Goal: Task Accomplishment & Management: Manage account settings

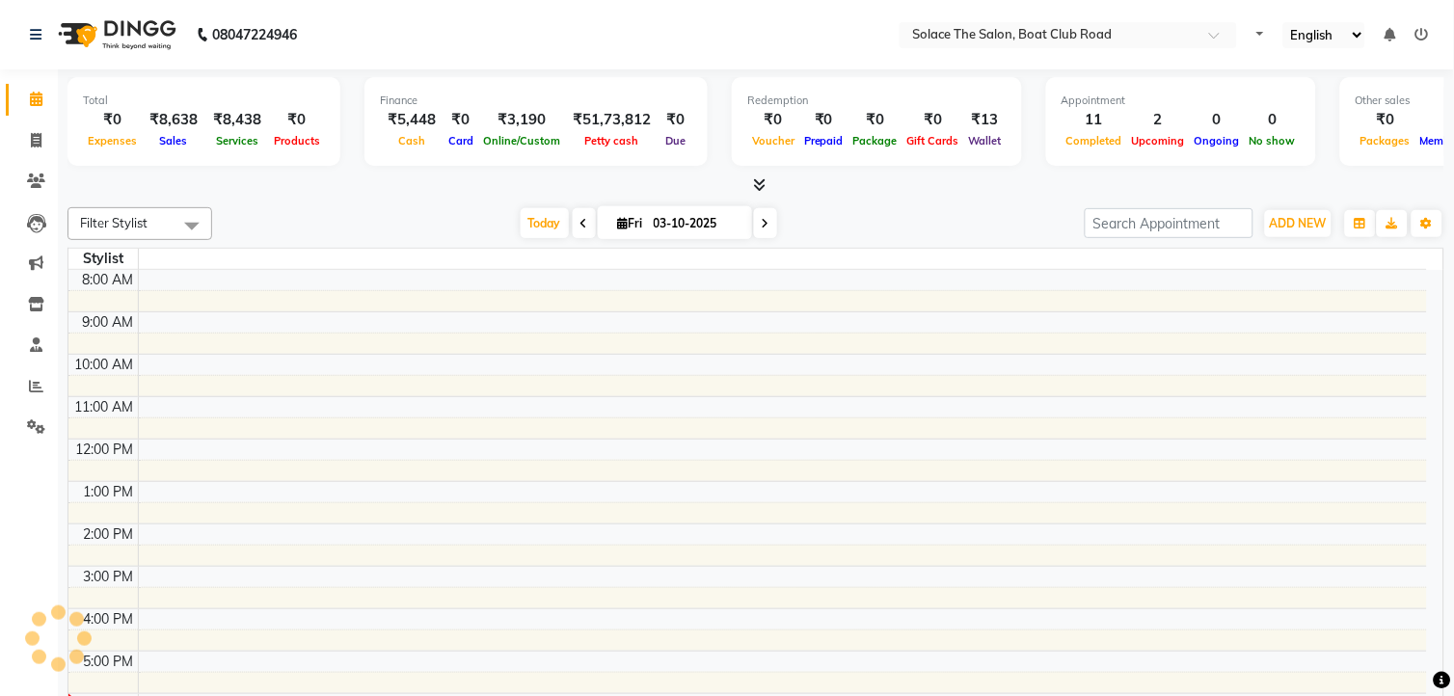
select select "en"
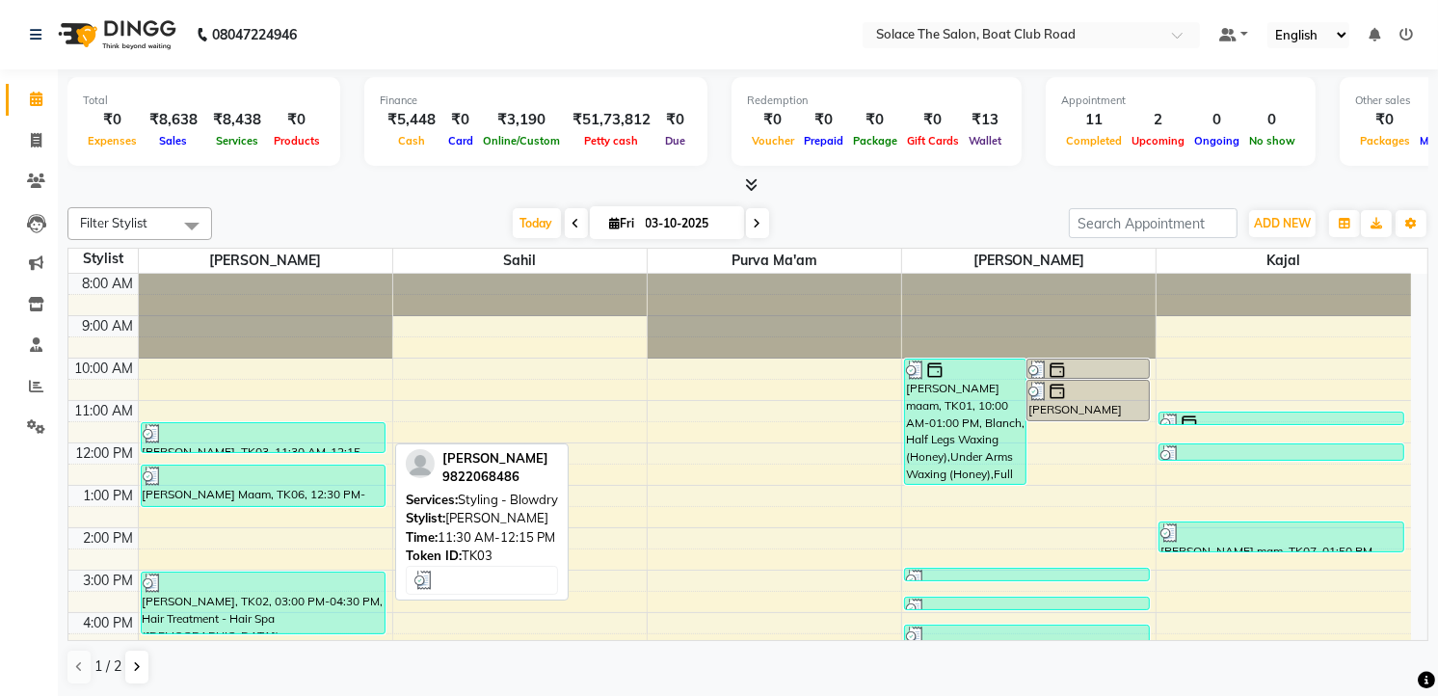
scroll to position [228, 0]
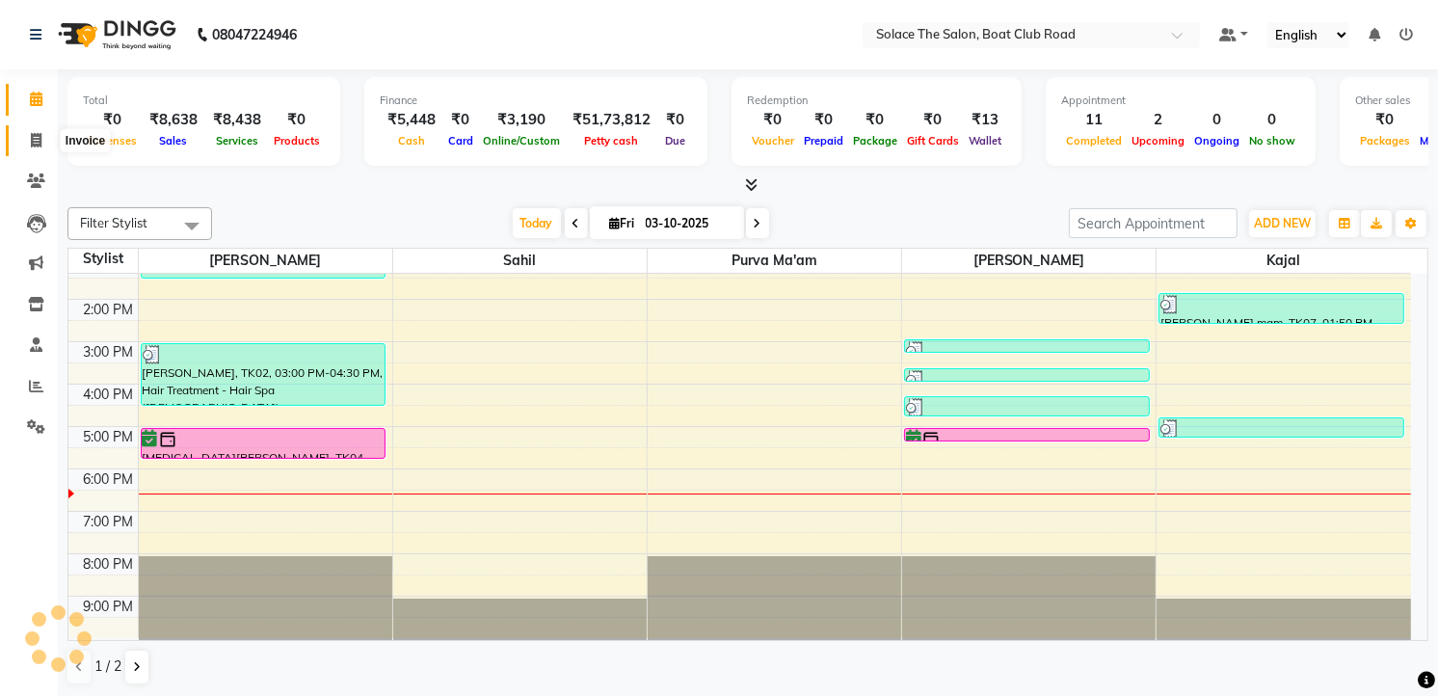
click at [41, 139] on span at bounding box center [36, 141] width 34 height 22
select select "service"
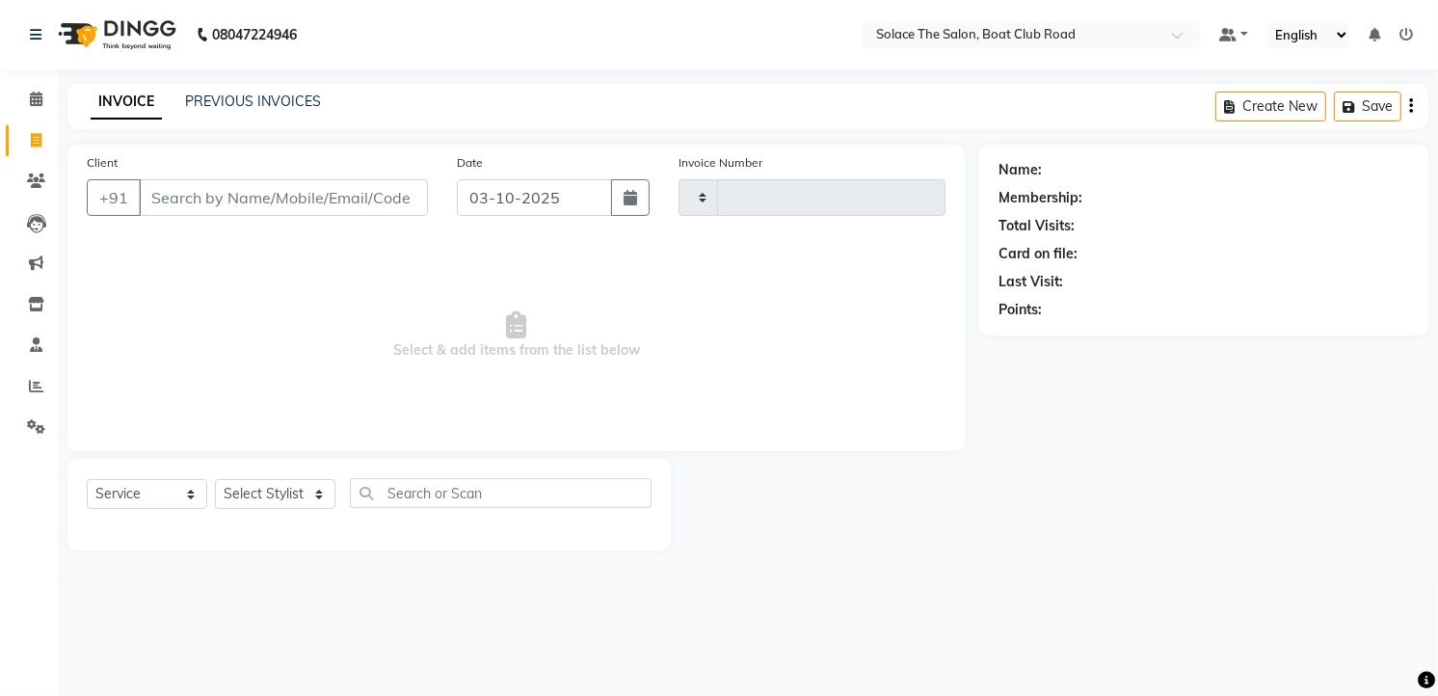
type input "1558"
select select "585"
click at [267, 197] on input "Client" at bounding box center [285, 197] width 293 height 37
click at [321, 482] on select "Select Stylist Ankita Atul Dipti Front Desk Kajal Kavita Mayur neeraj Nikita Pu…" at bounding box center [275, 494] width 120 height 30
select select "23757"
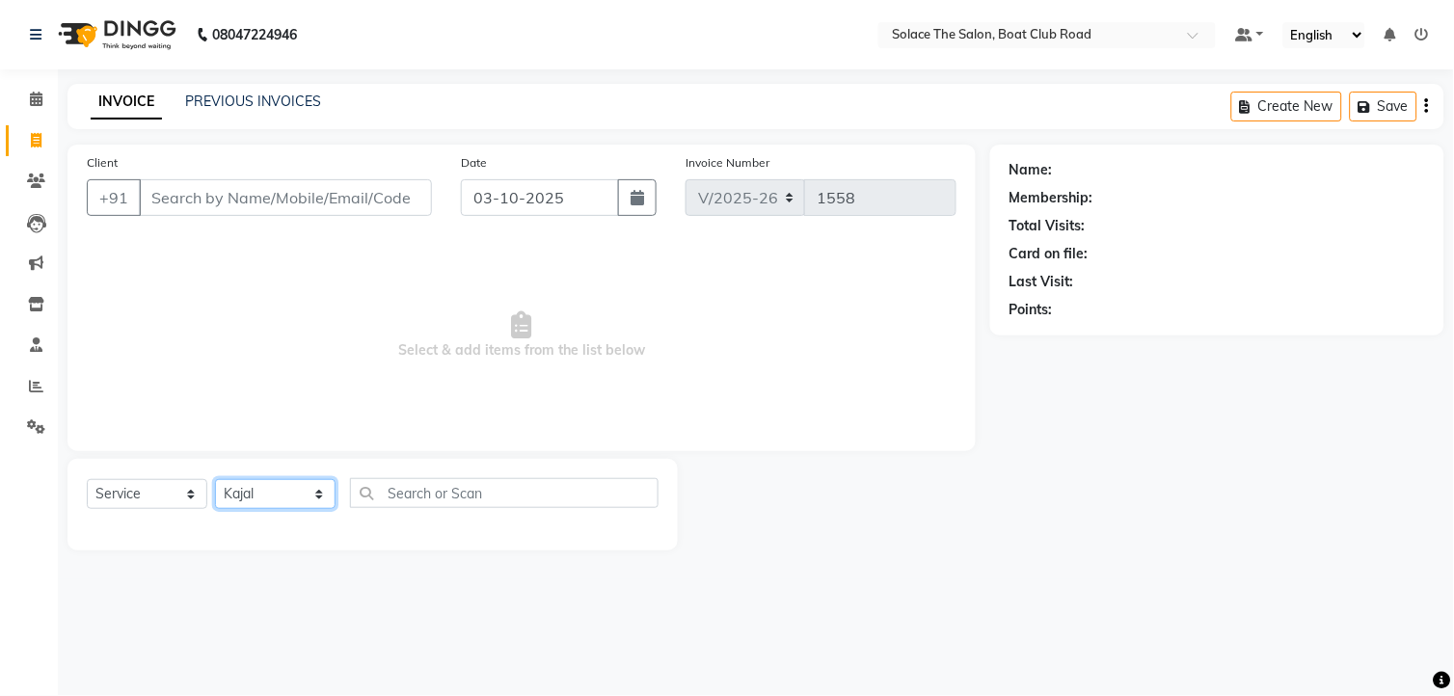
click at [215, 480] on select "Select Stylist Ankita Atul Dipti Front Desk Kajal Kavita Mayur neeraj Nikita Pu…" at bounding box center [275, 494] width 120 height 30
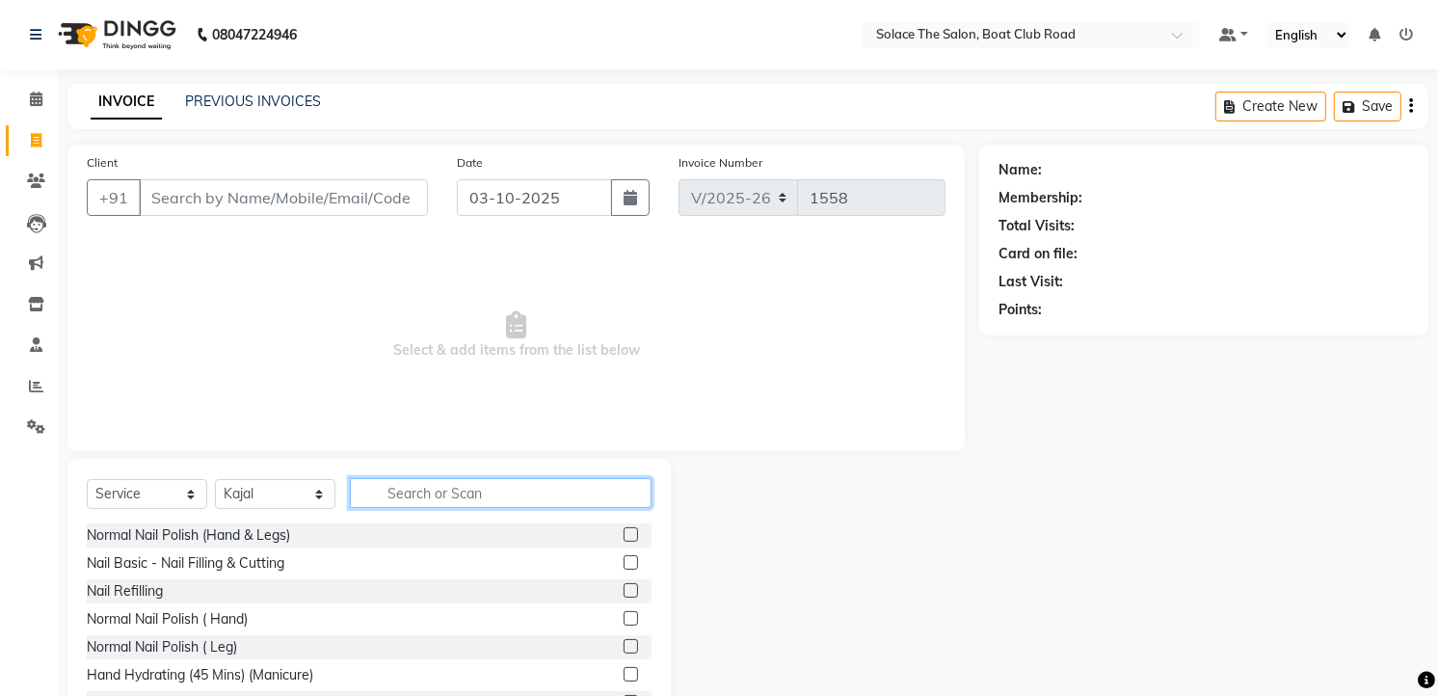
click at [413, 482] on input "text" at bounding box center [501, 493] width 302 height 30
type input "thr"
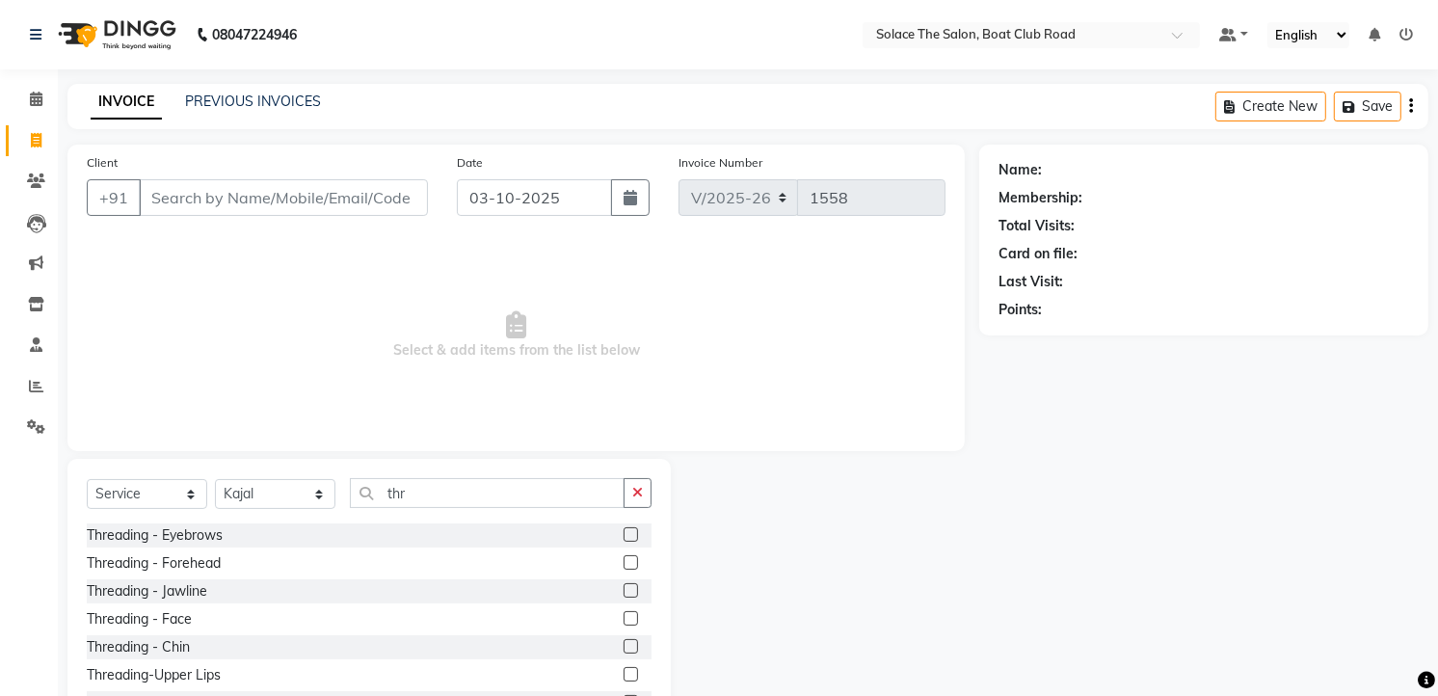
click at [624, 536] on label at bounding box center [631, 534] width 14 height 14
click at [624, 536] on input "checkbox" at bounding box center [630, 535] width 13 height 13
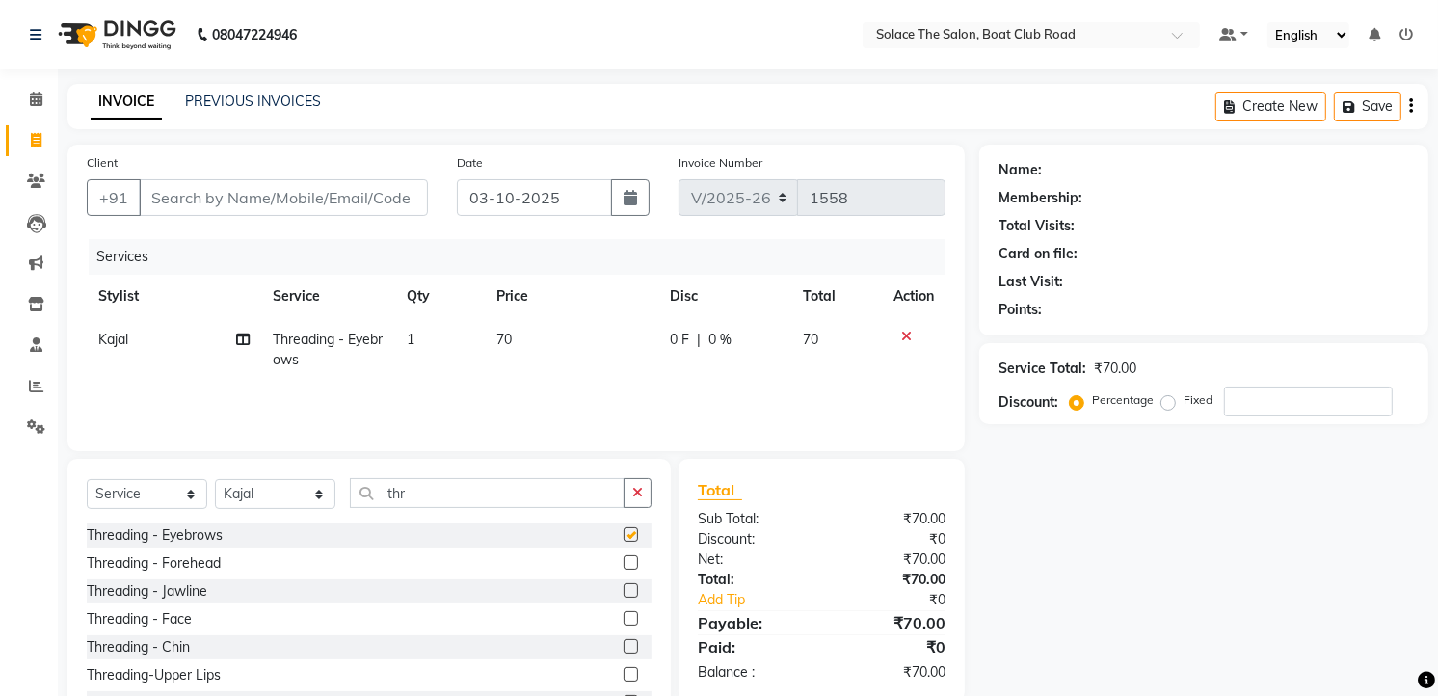
checkbox input "false"
drag, startPoint x: 614, startPoint y: 672, endPoint x: 489, endPoint y: 276, distance: 415.5
click at [624, 673] on label at bounding box center [631, 674] width 14 height 14
click at [624, 673] on input "checkbox" at bounding box center [630, 675] width 13 height 13
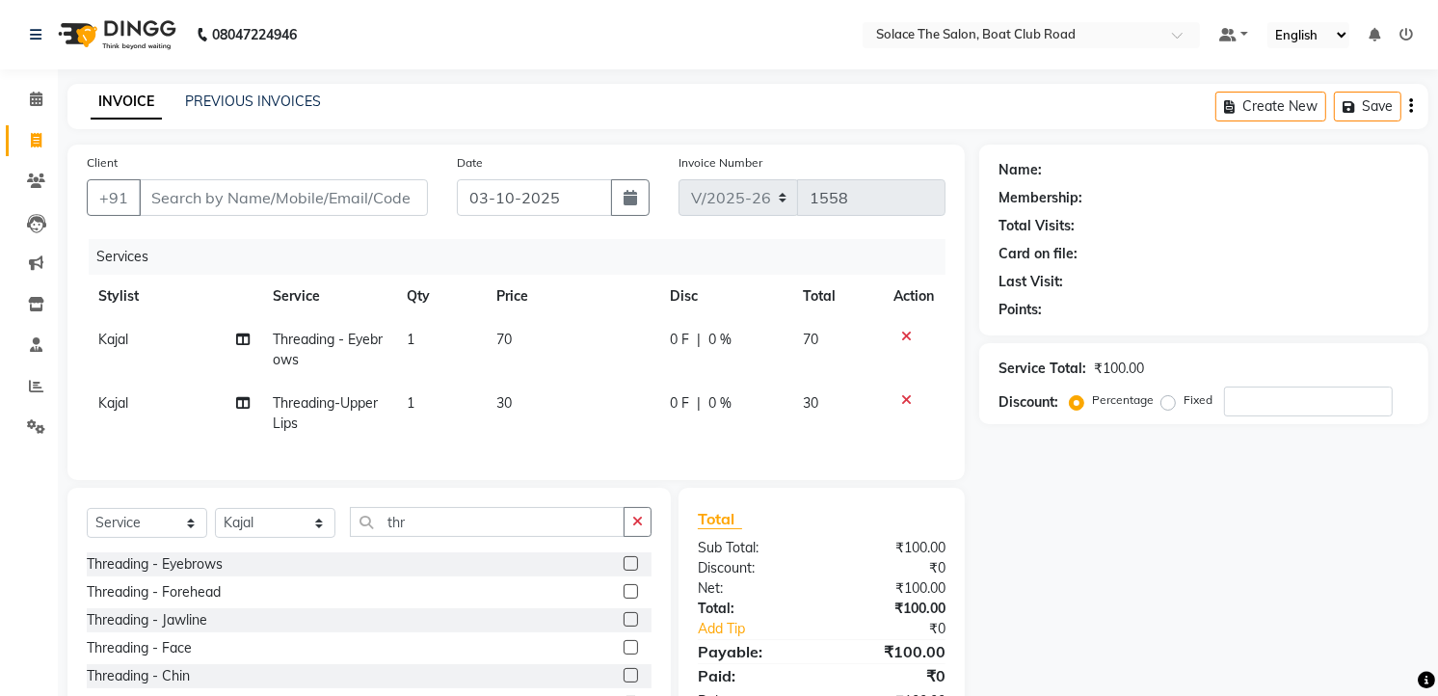
checkbox input "false"
click at [372, 207] on input "Client" at bounding box center [283, 197] width 289 height 37
type input "h"
type input "0"
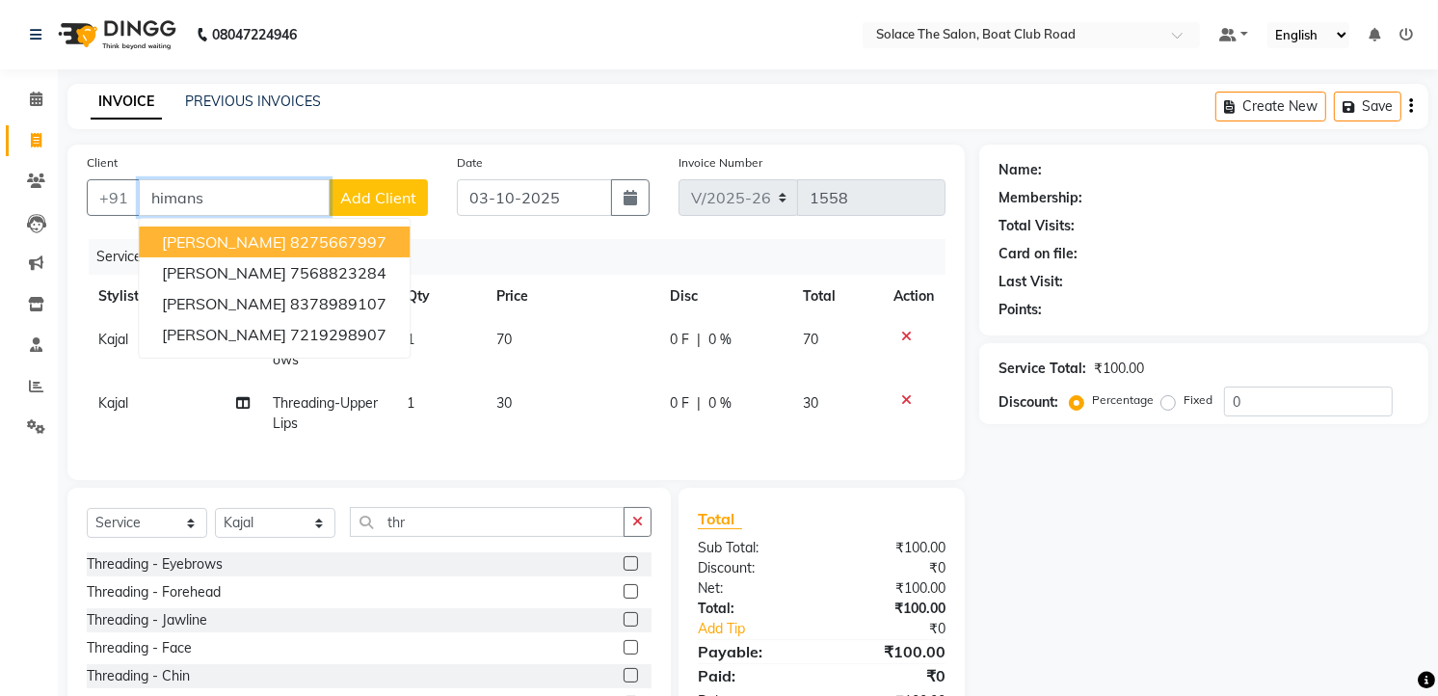
click at [301, 232] on button "himanshi 8275667997" at bounding box center [274, 242] width 271 height 31
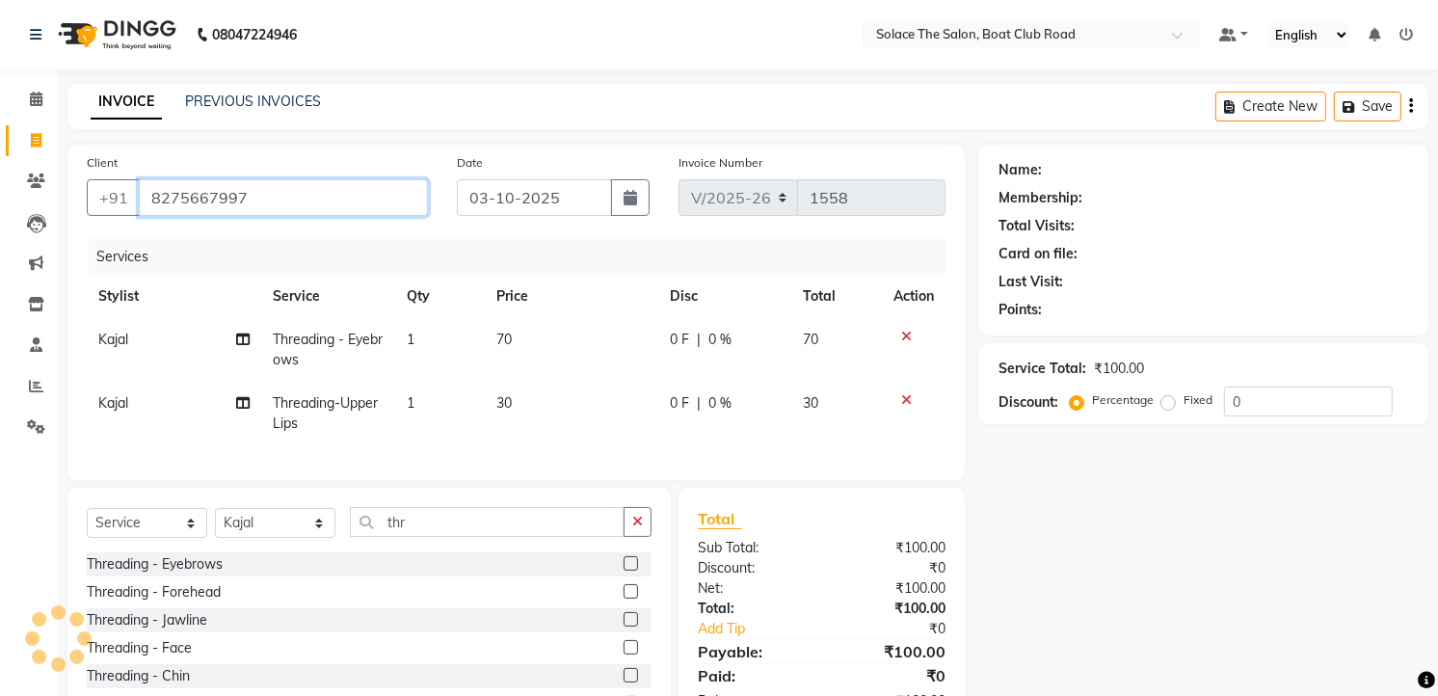
type input "8275667997"
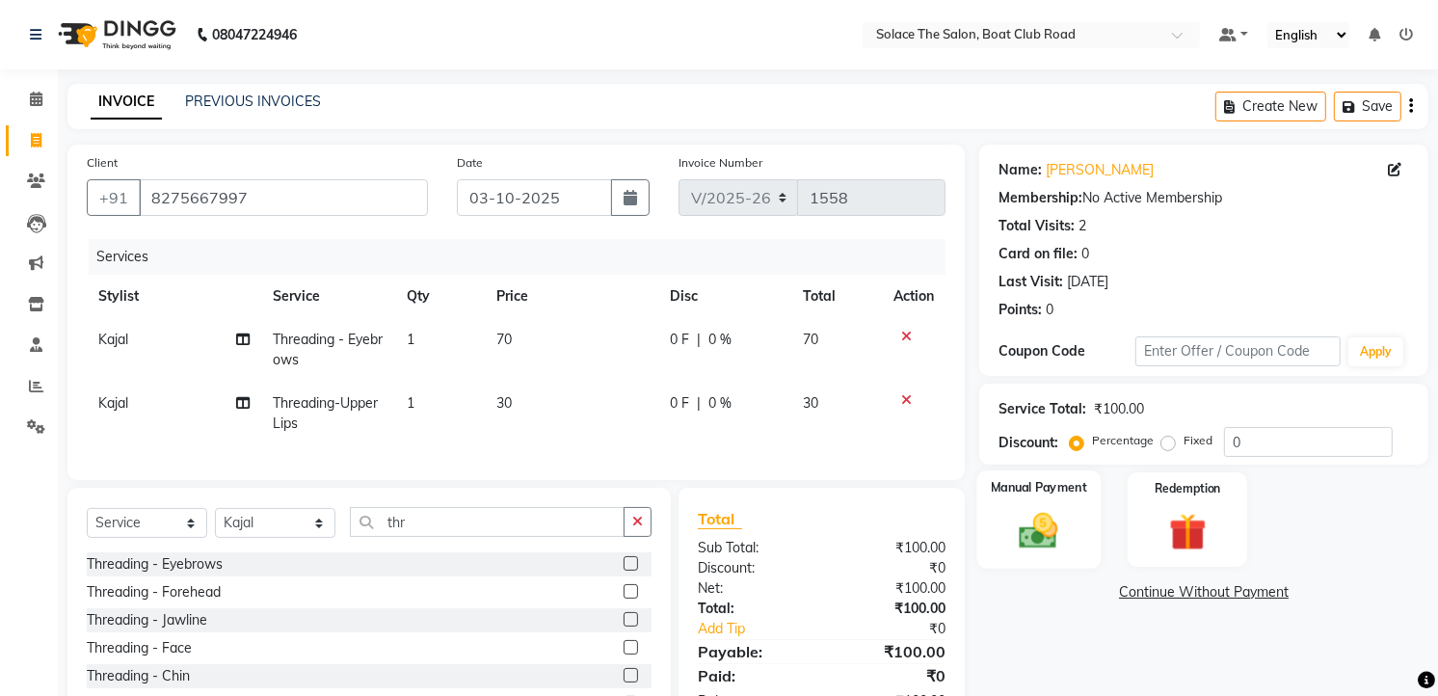
click at [1032, 511] on img at bounding box center [1039, 531] width 63 height 44
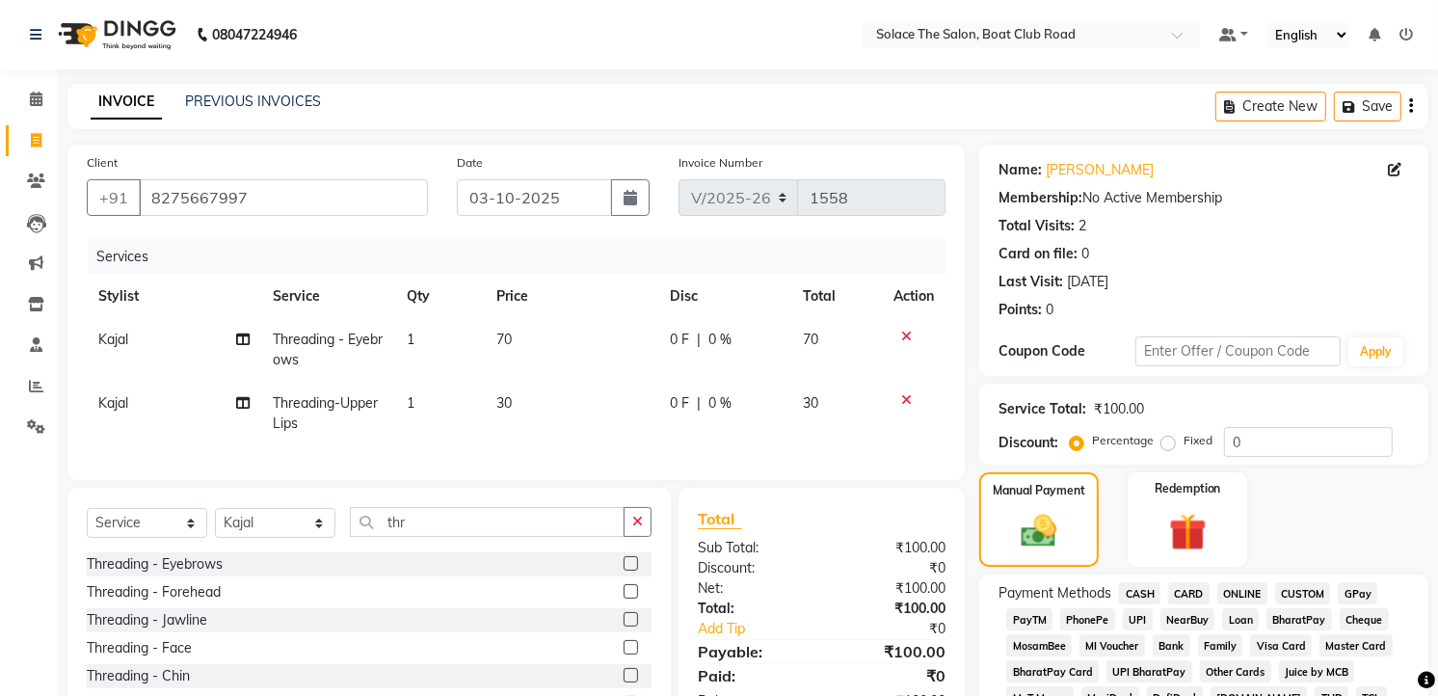
click at [1367, 593] on span "GPay" at bounding box center [1358, 593] width 40 height 22
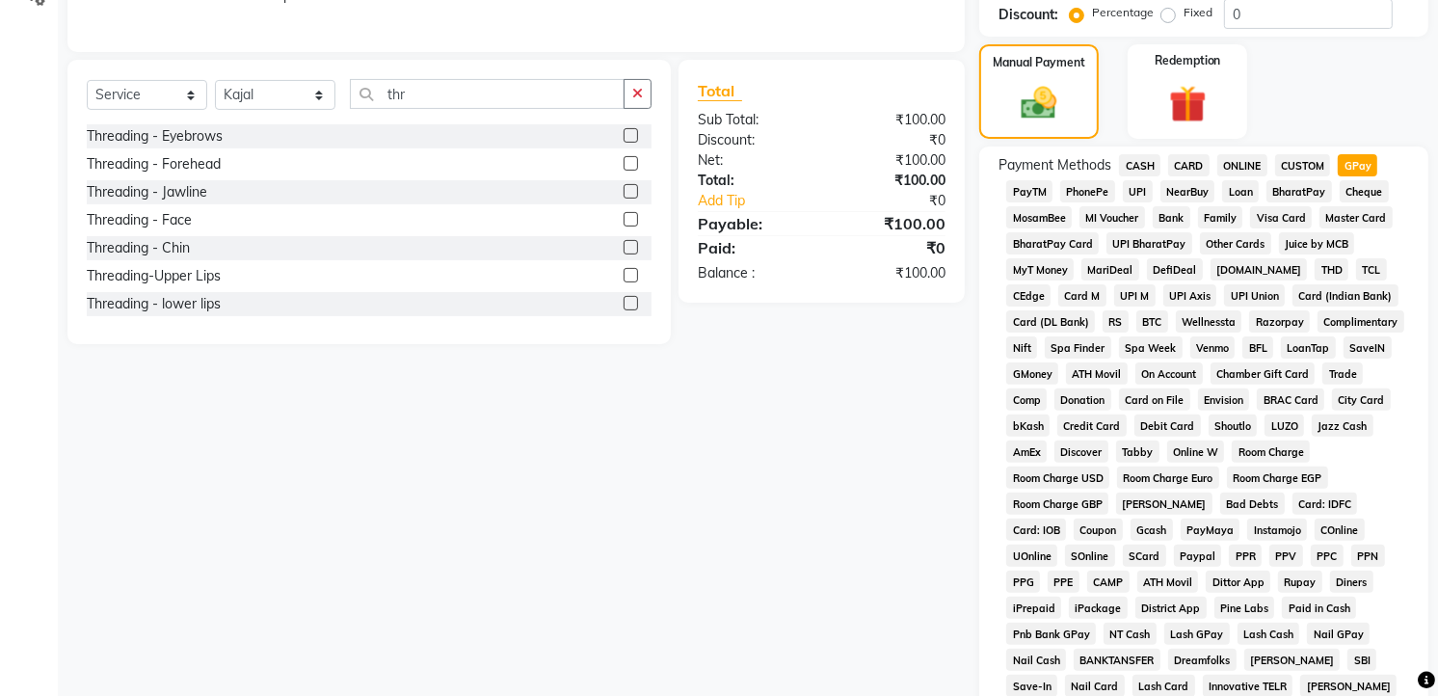
scroll to position [689, 0]
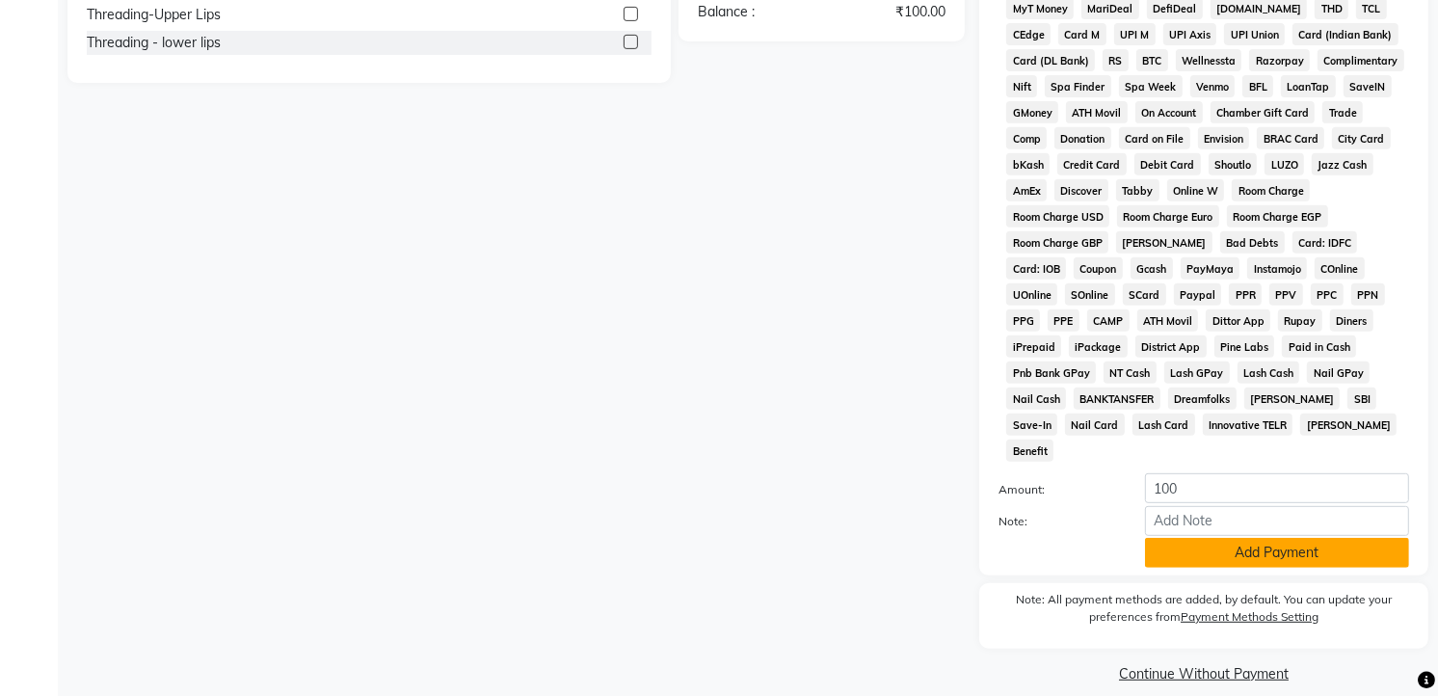
click at [1299, 538] on button "Add Payment" at bounding box center [1277, 553] width 264 height 30
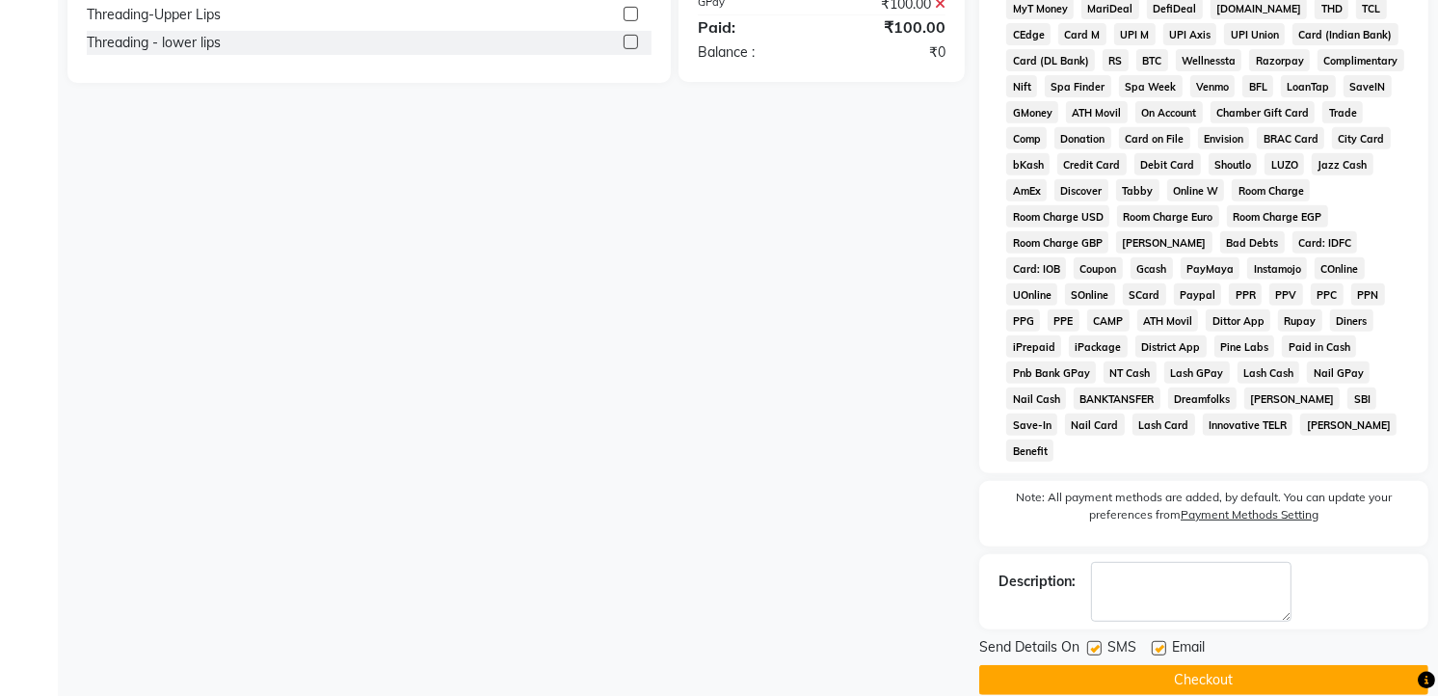
click at [1246, 665] on button "Checkout" at bounding box center [1203, 680] width 449 height 30
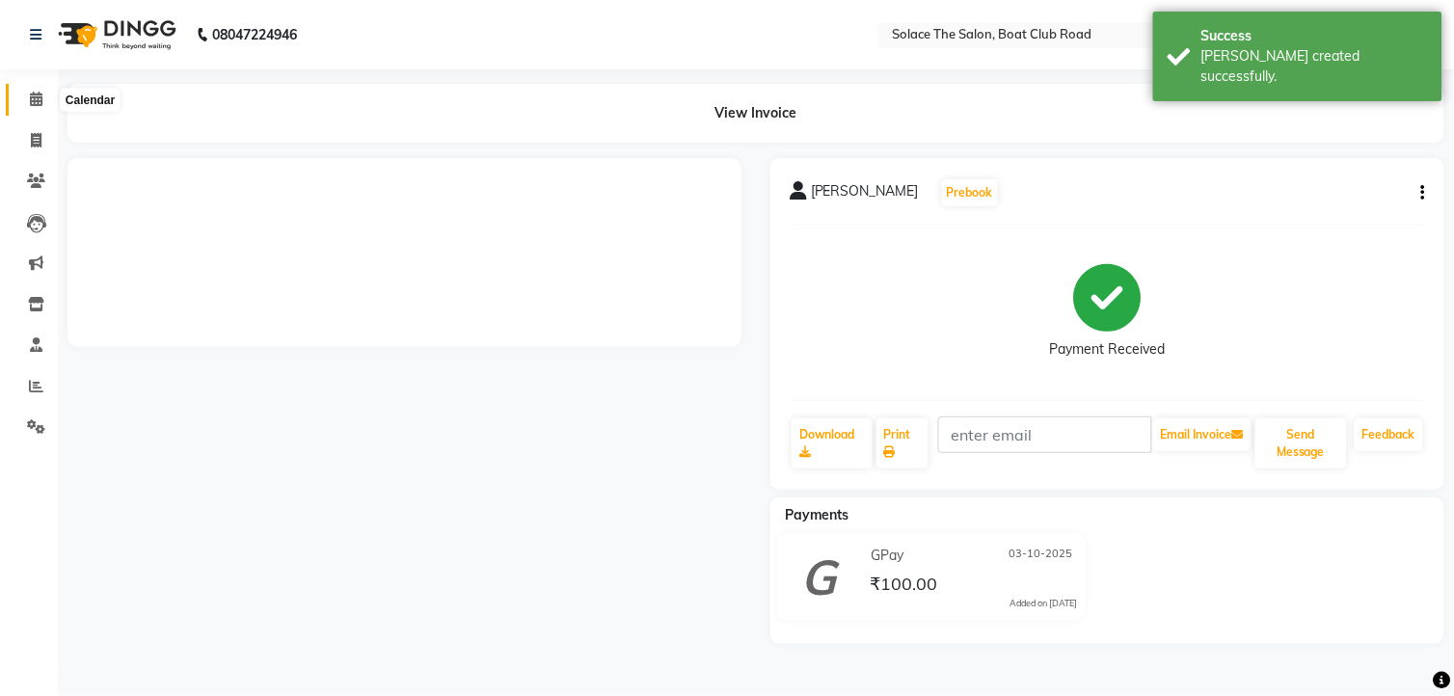
click at [45, 104] on span at bounding box center [36, 100] width 34 height 22
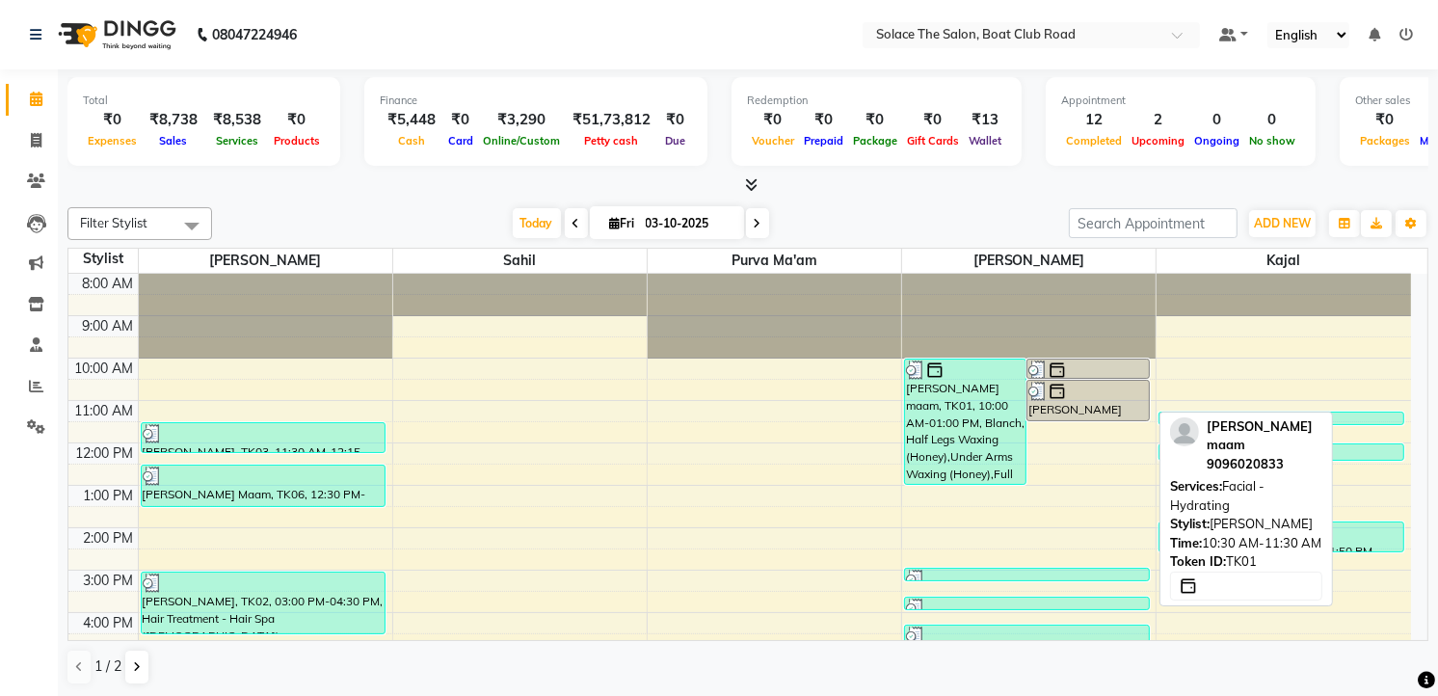
scroll to position [228, 0]
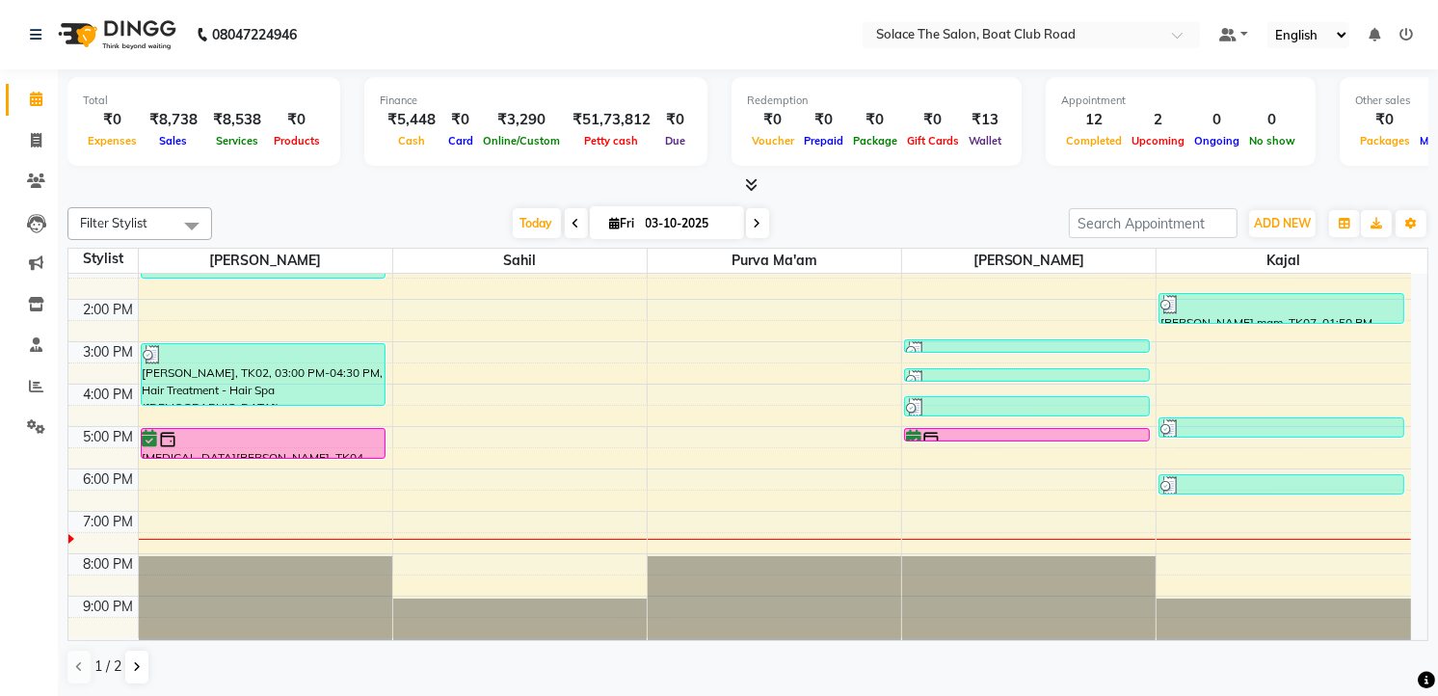
click at [748, 215] on span at bounding box center [757, 223] width 23 height 30
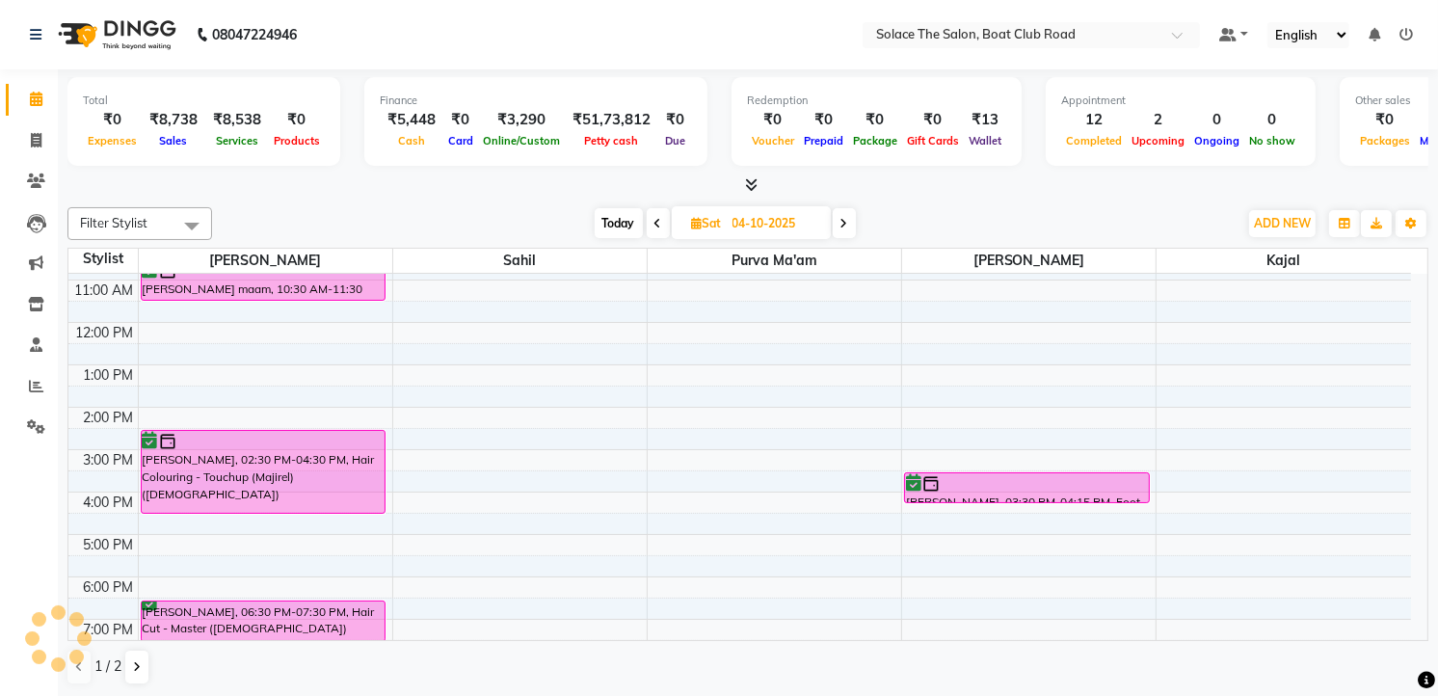
scroll to position [214, 0]
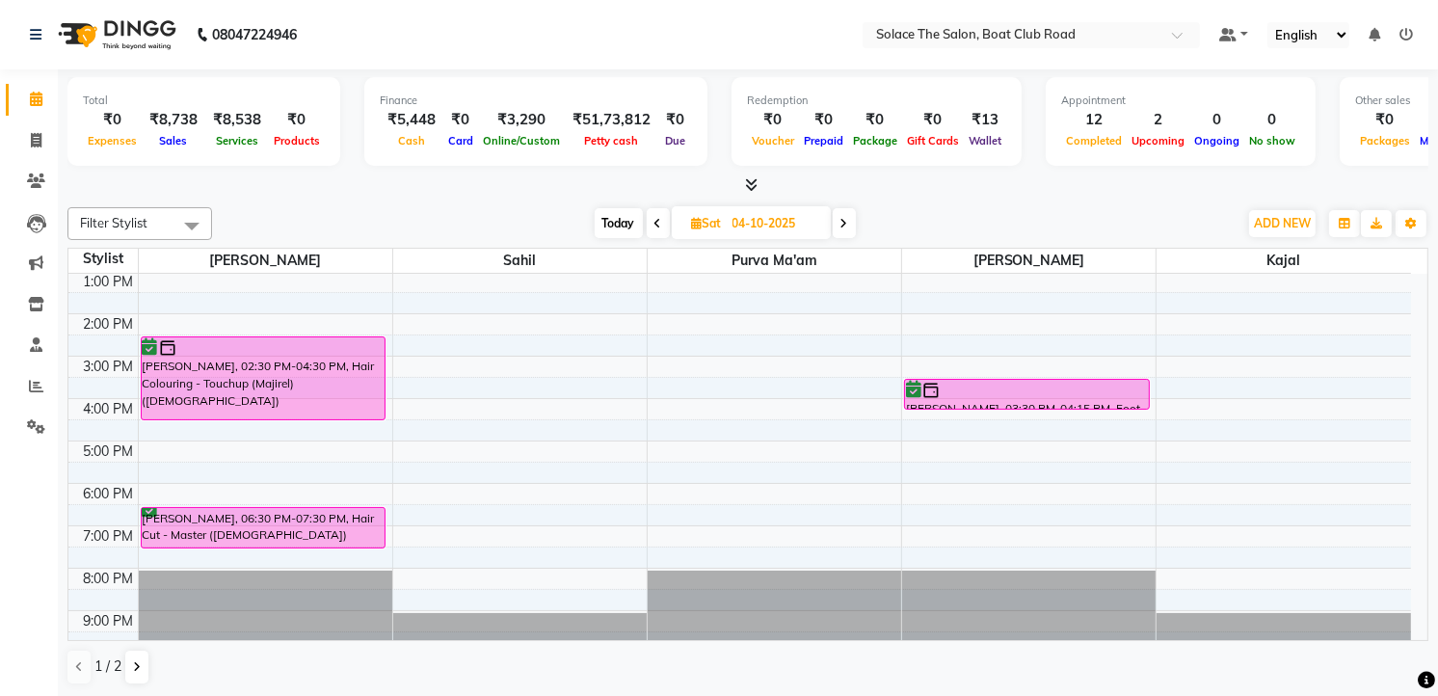
click at [840, 223] on span at bounding box center [844, 223] width 23 height 30
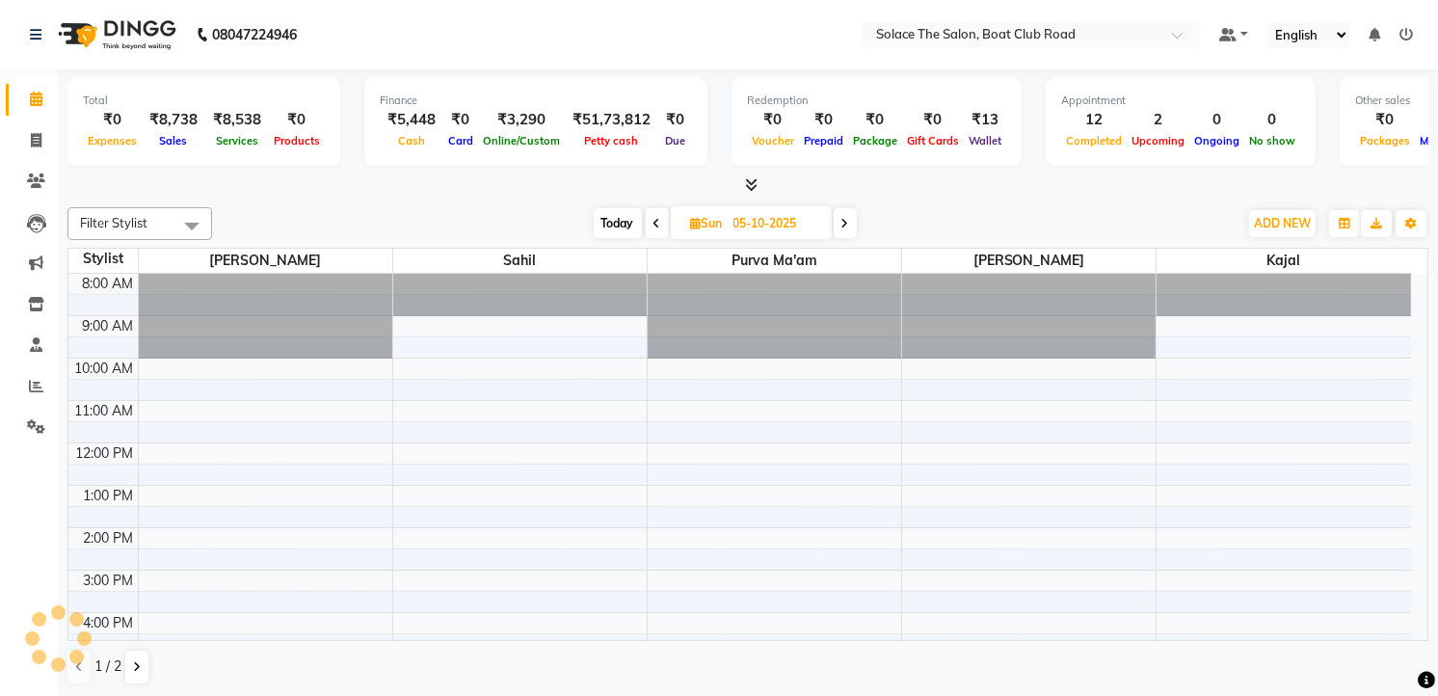
scroll to position [229, 0]
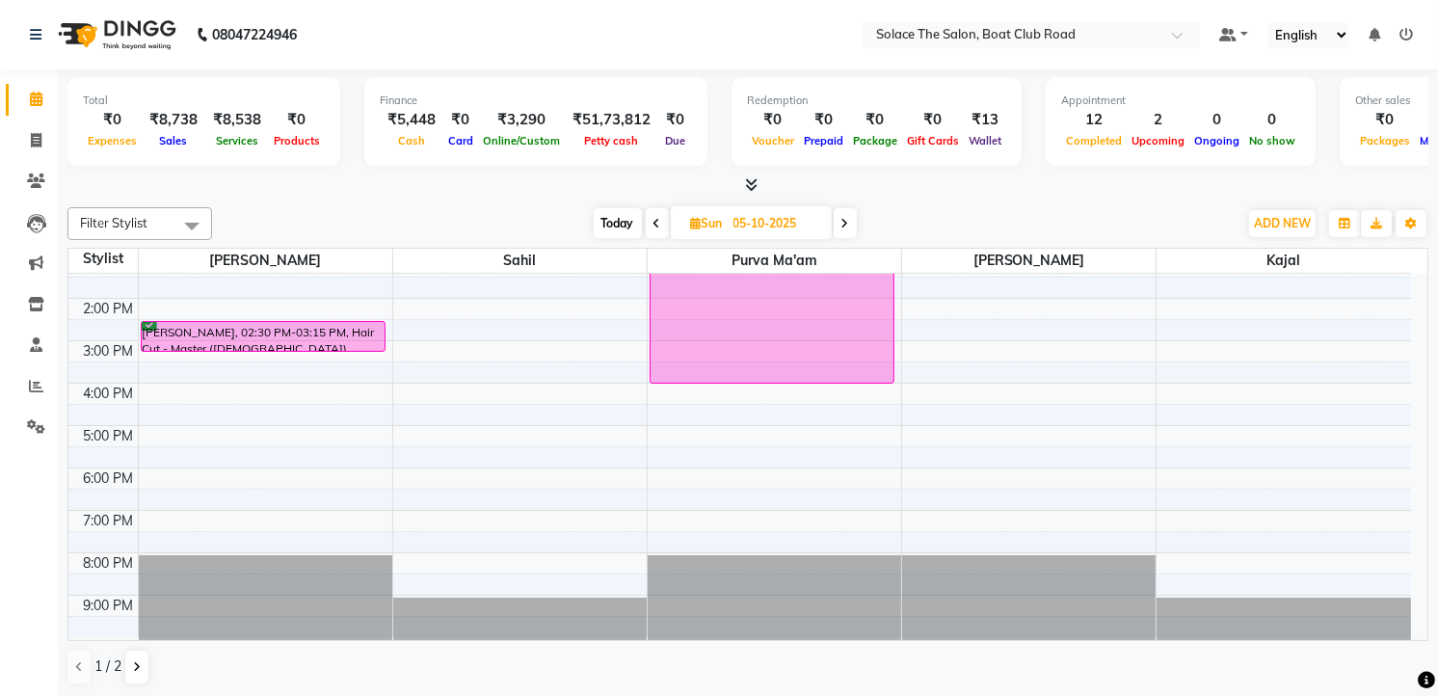
click at [843, 219] on icon at bounding box center [845, 224] width 8 height 12
type input "[DATE]"
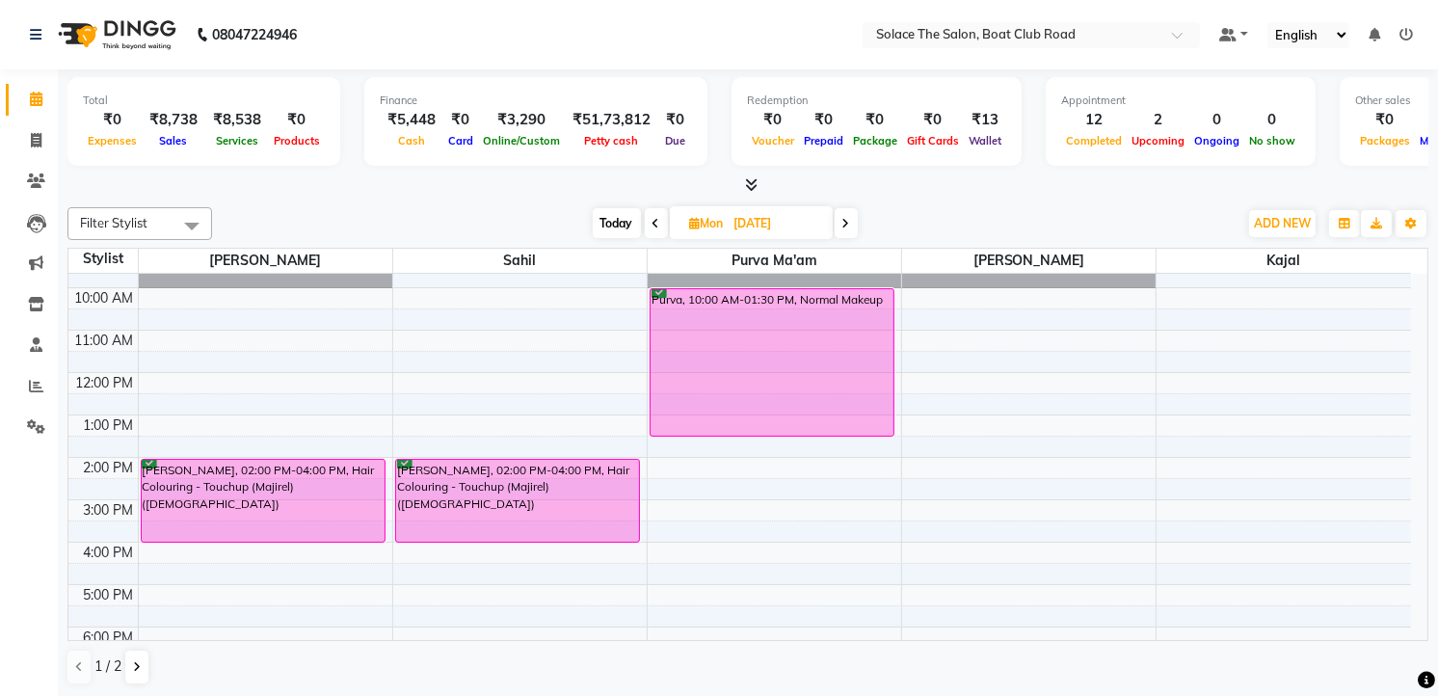
scroll to position [0, 0]
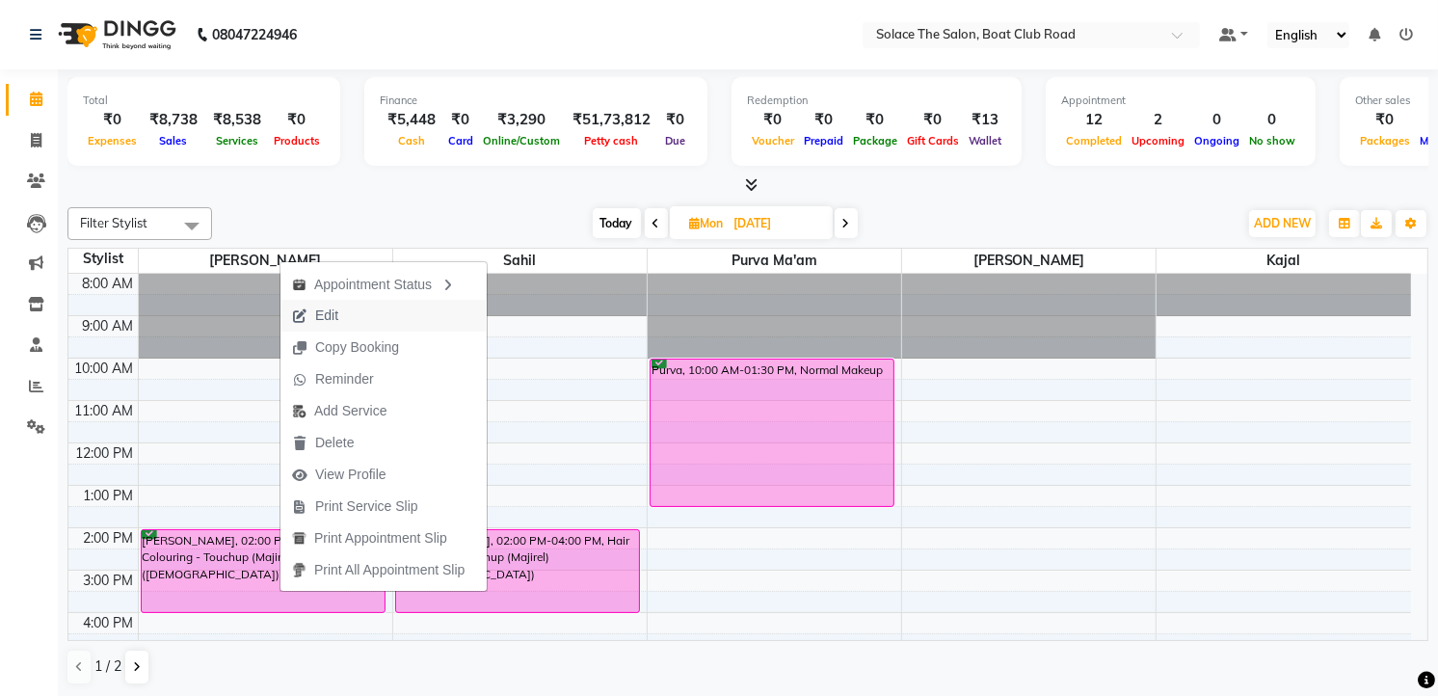
click at [337, 313] on span "Edit" at bounding box center [326, 316] width 23 height 20
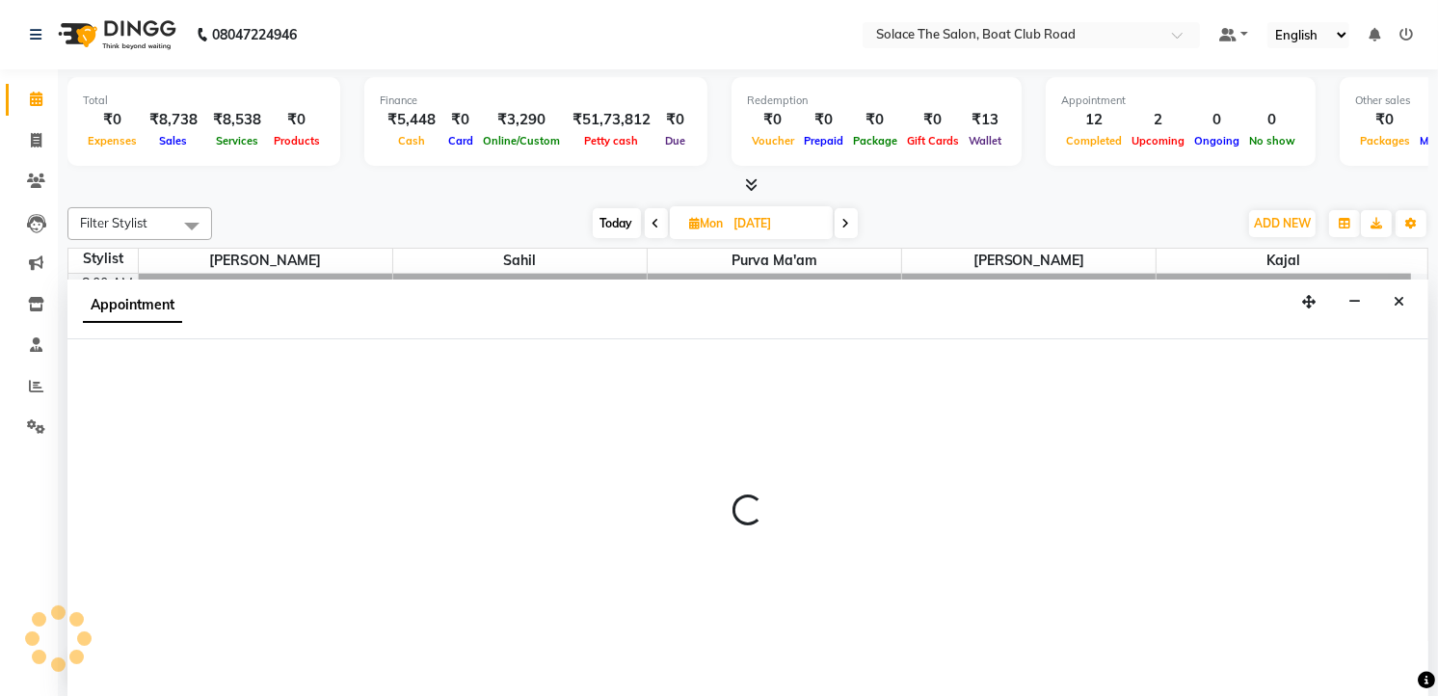
select select "tentative"
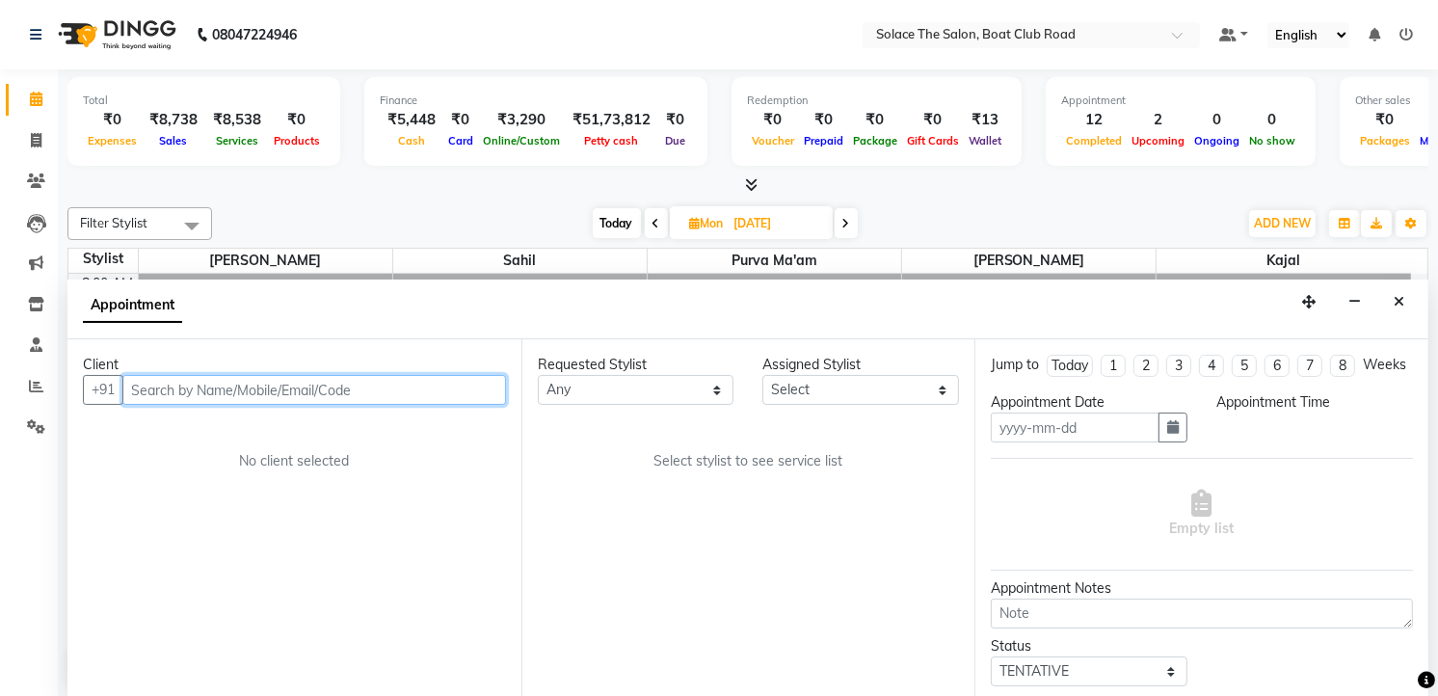
type input "[DATE]"
select select "confirm booking"
select select "840"
select select "9746"
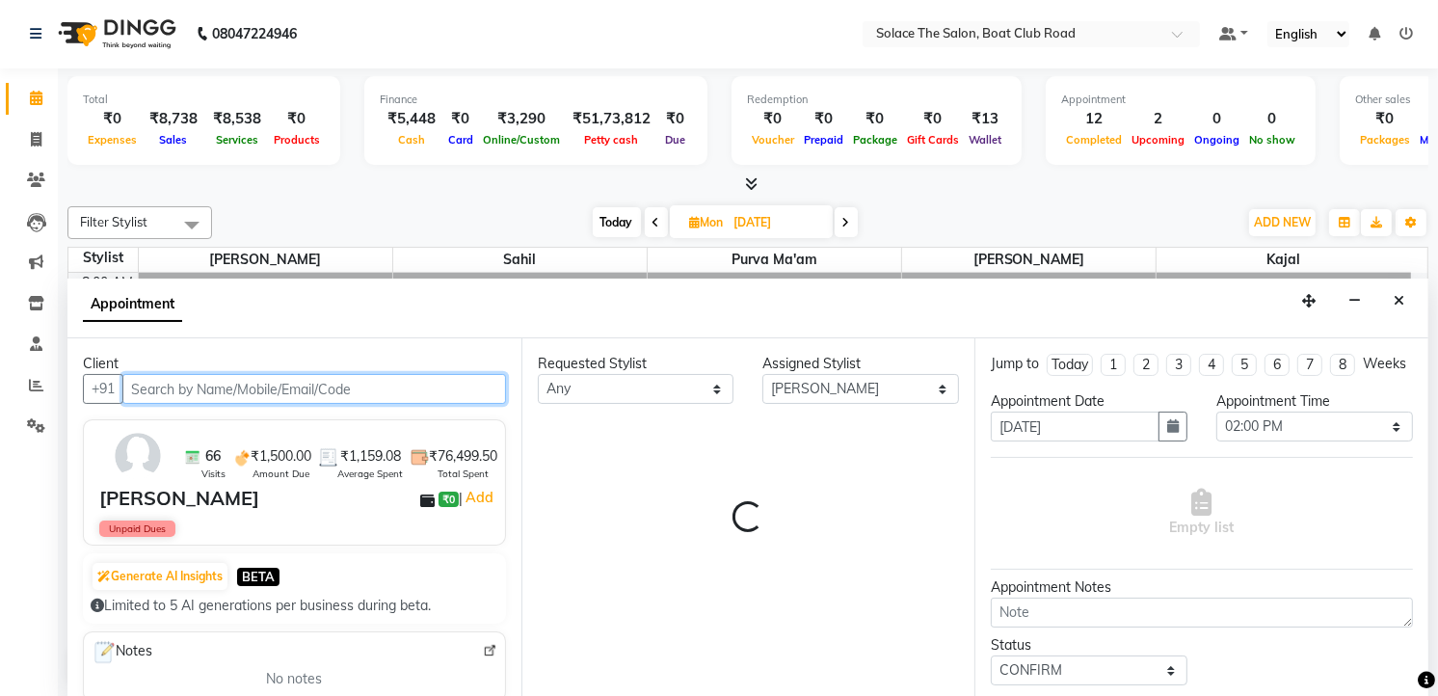
select select "720"
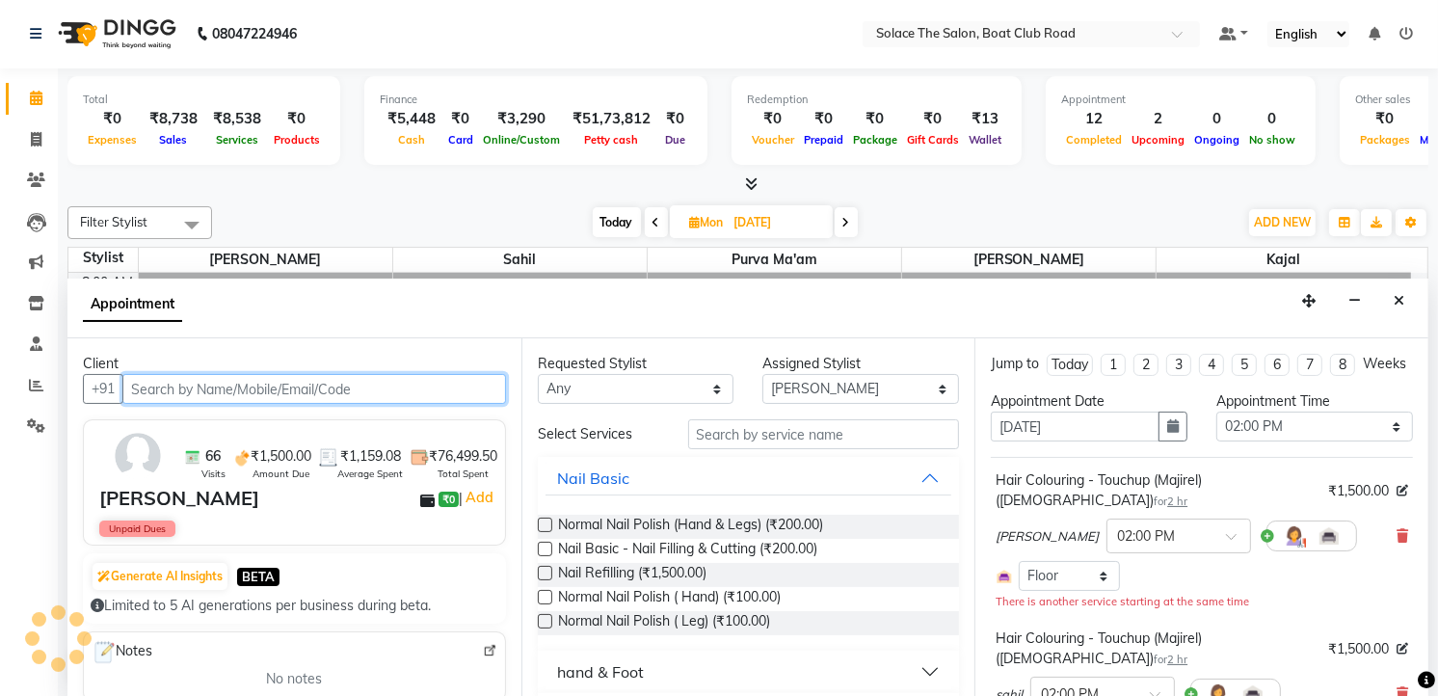
scroll to position [229, 0]
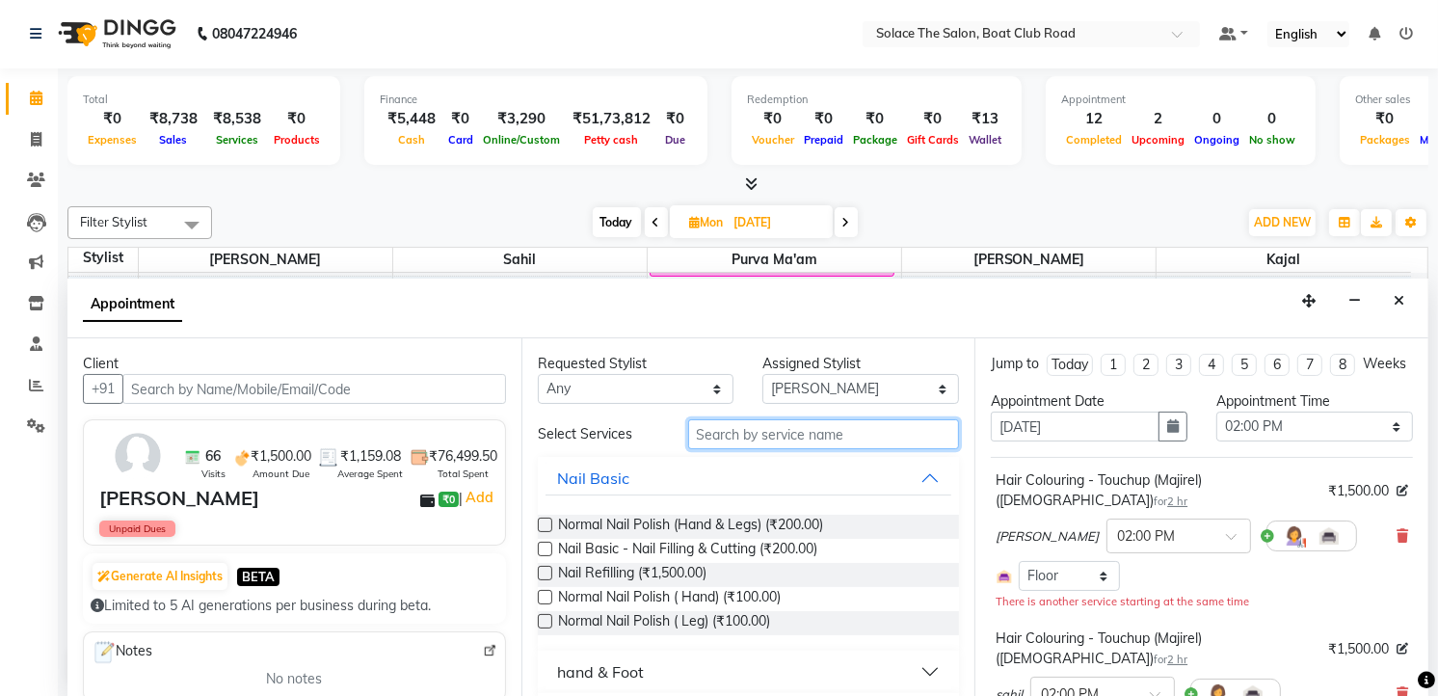
click at [766, 424] on input "text" at bounding box center [824, 434] width 272 height 30
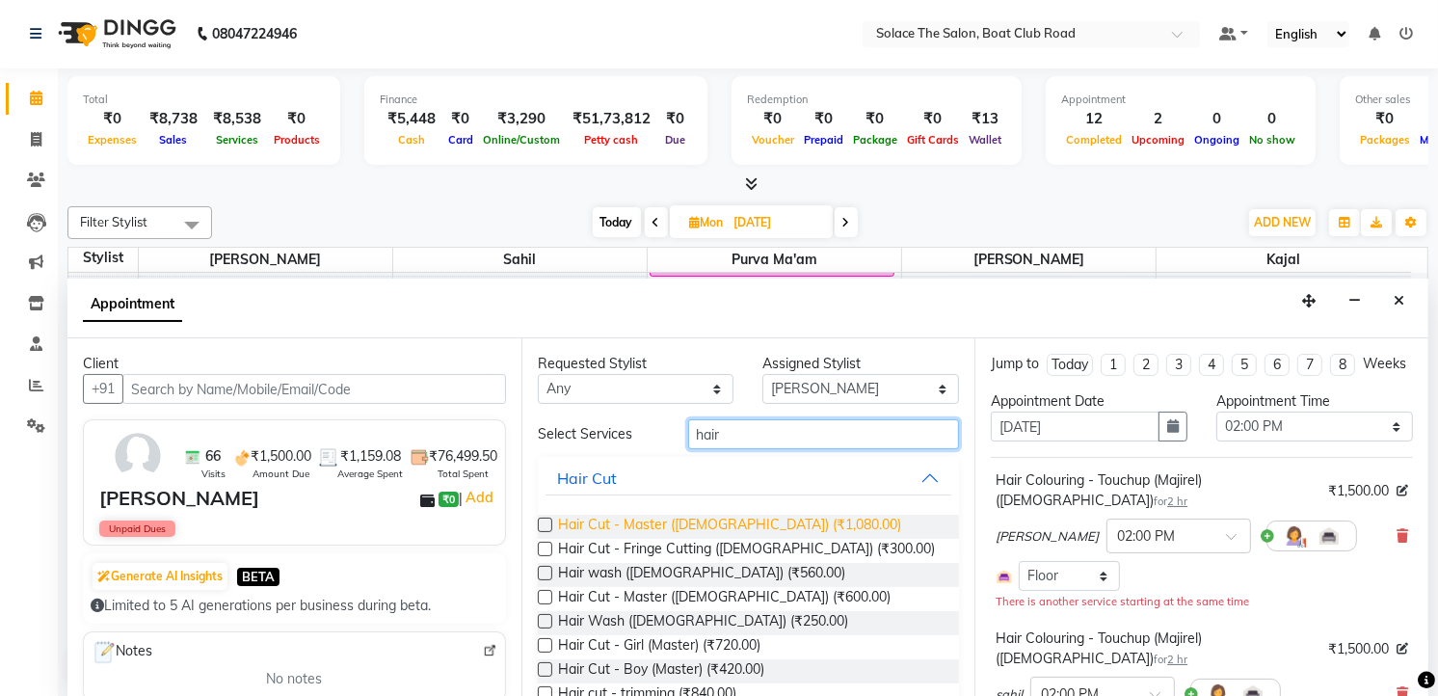
type input "hair"
click at [721, 527] on span "Hair Cut - Master ([DEMOGRAPHIC_DATA]) (₹1,080.00)" at bounding box center [729, 527] width 343 height 24
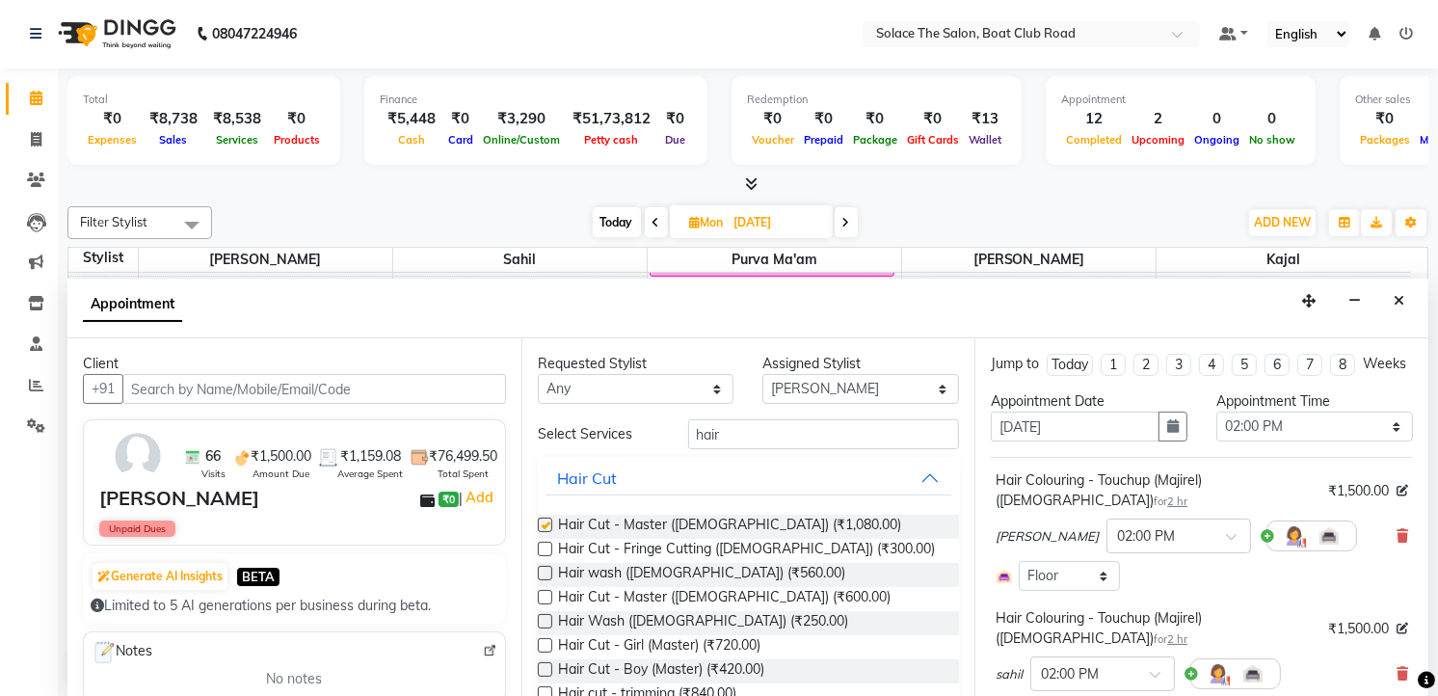
checkbox input "false"
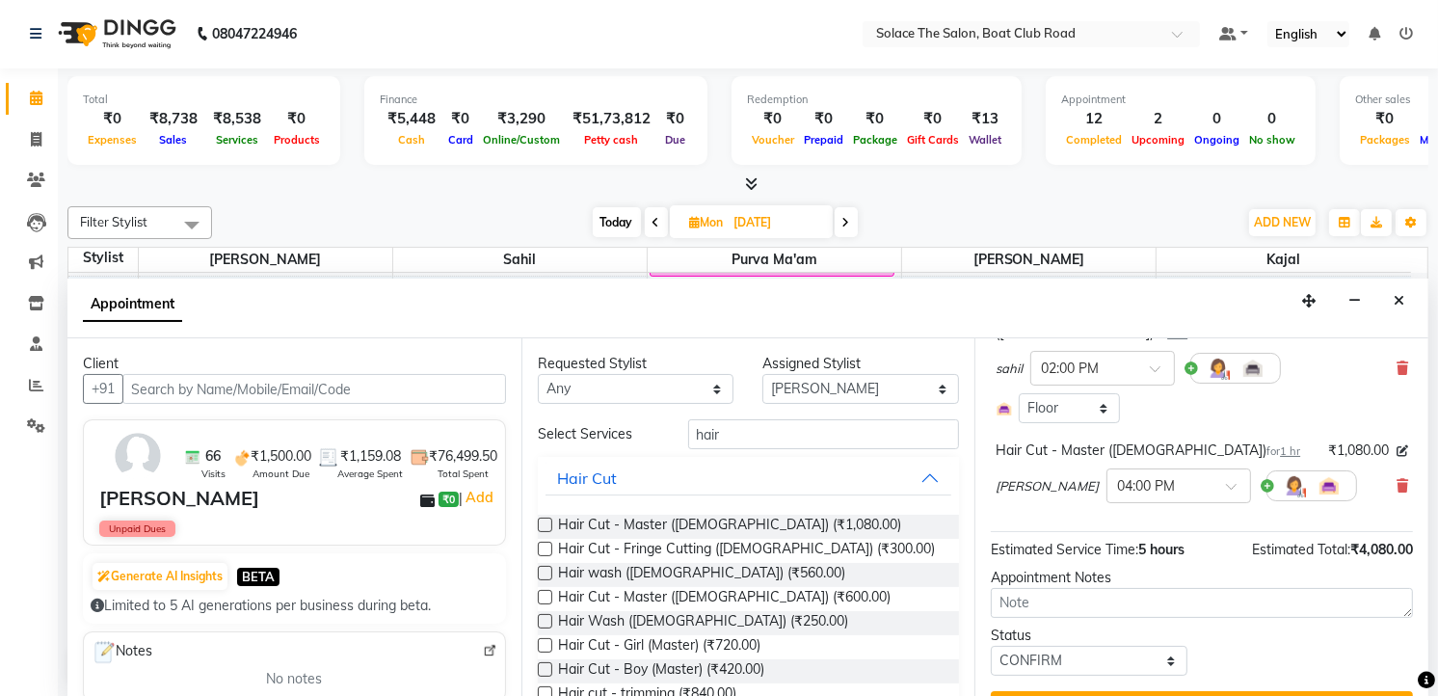
scroll to position [328, 0]
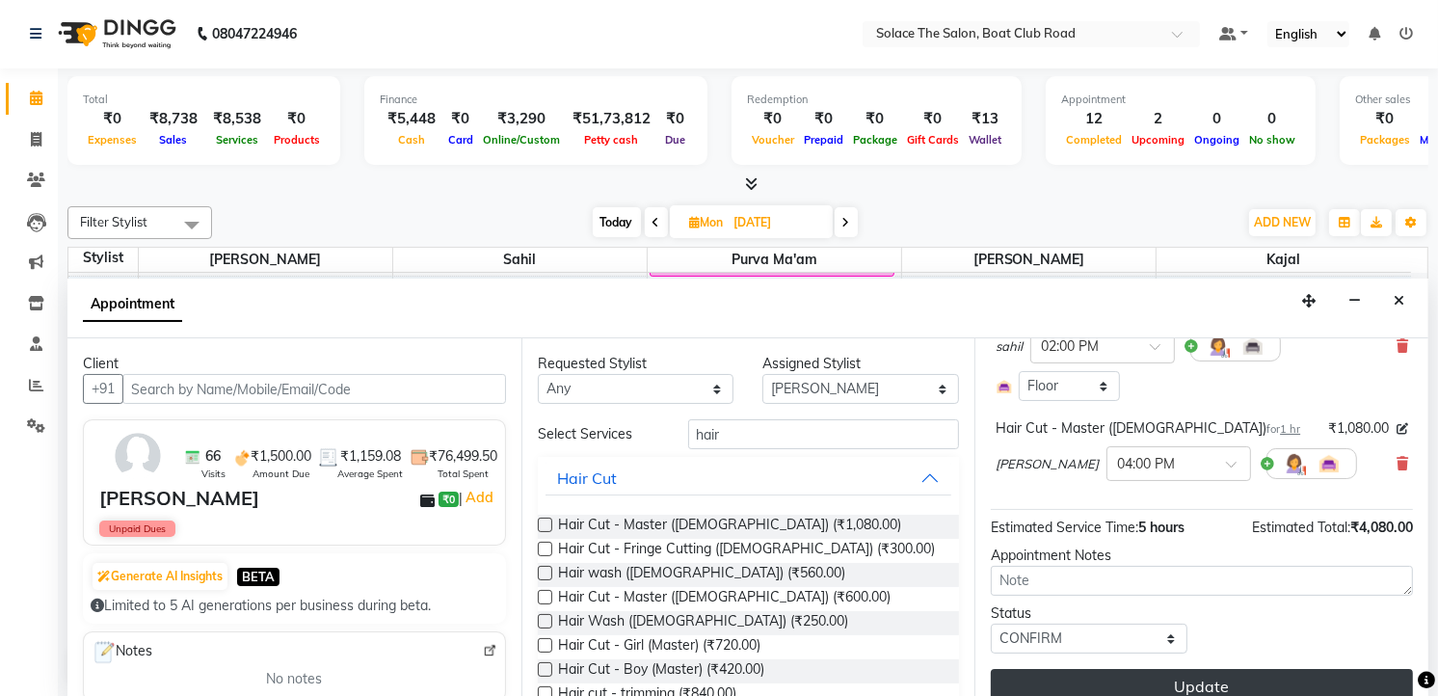
click at [1199, 669] on button "Update" at bounding box center [1202, 686] width 422 height 35
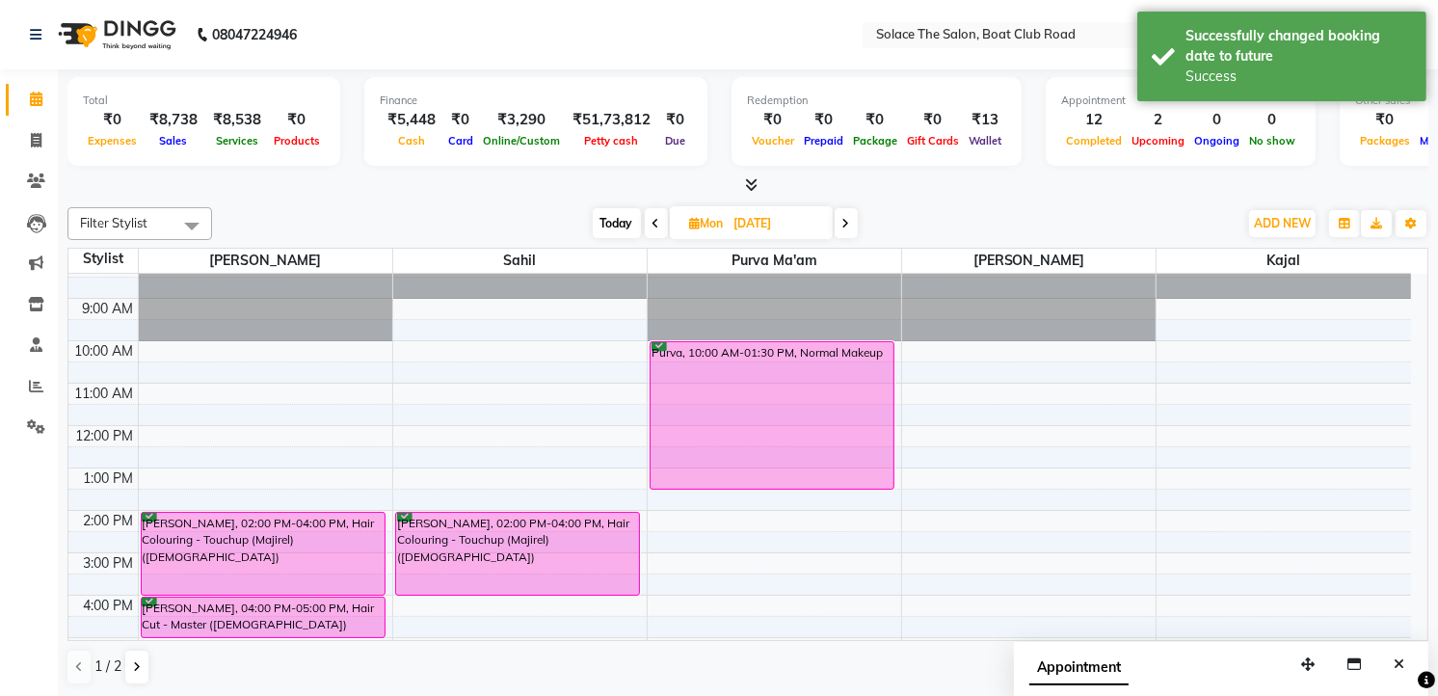
scroll to position [0, 0]
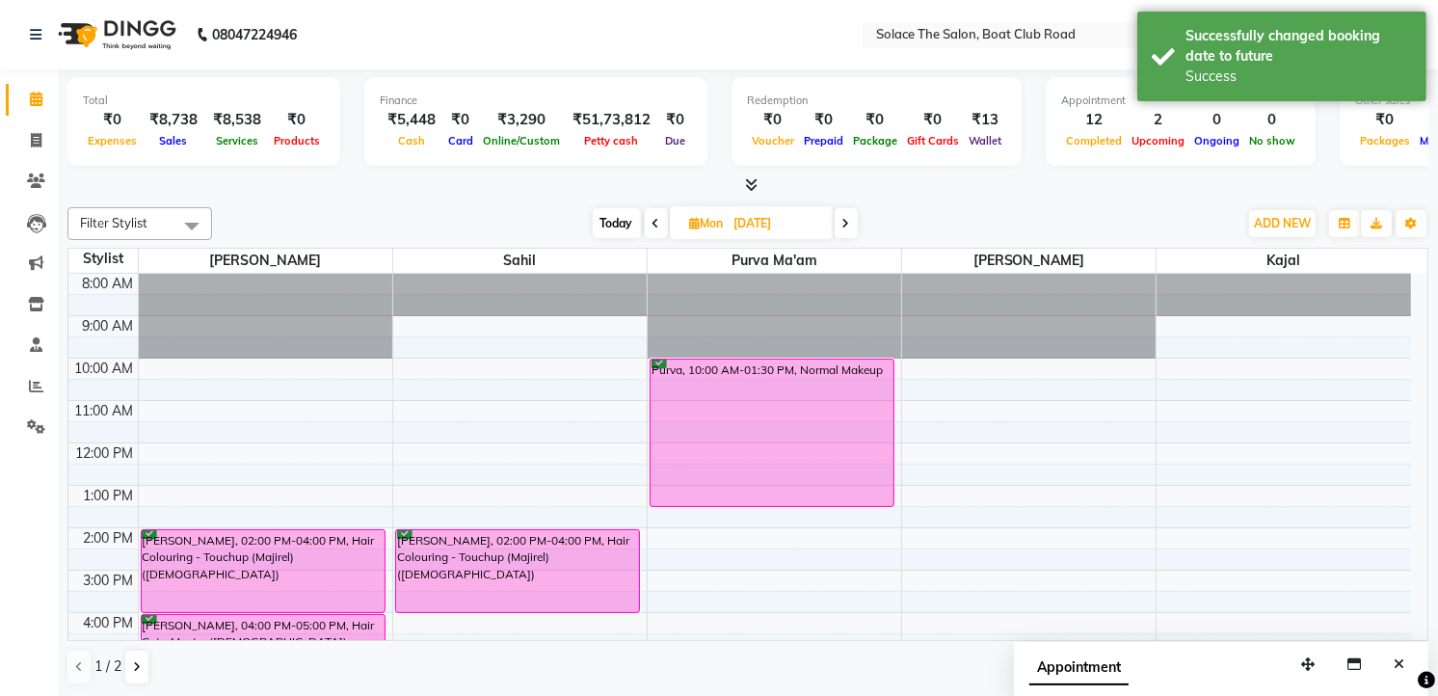
click at [624, 225] on span "Today" at bounding box center [617, 223] width 48 height 30
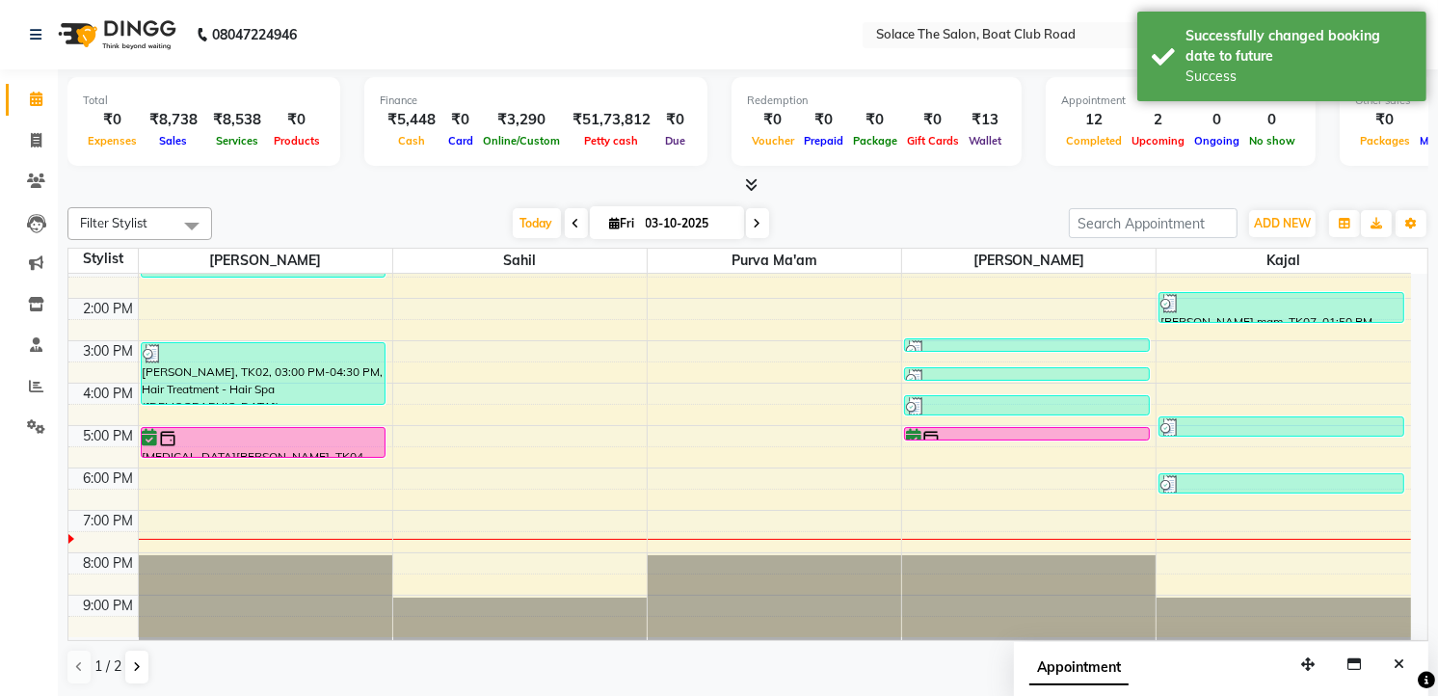
scroll to position [228, 0]
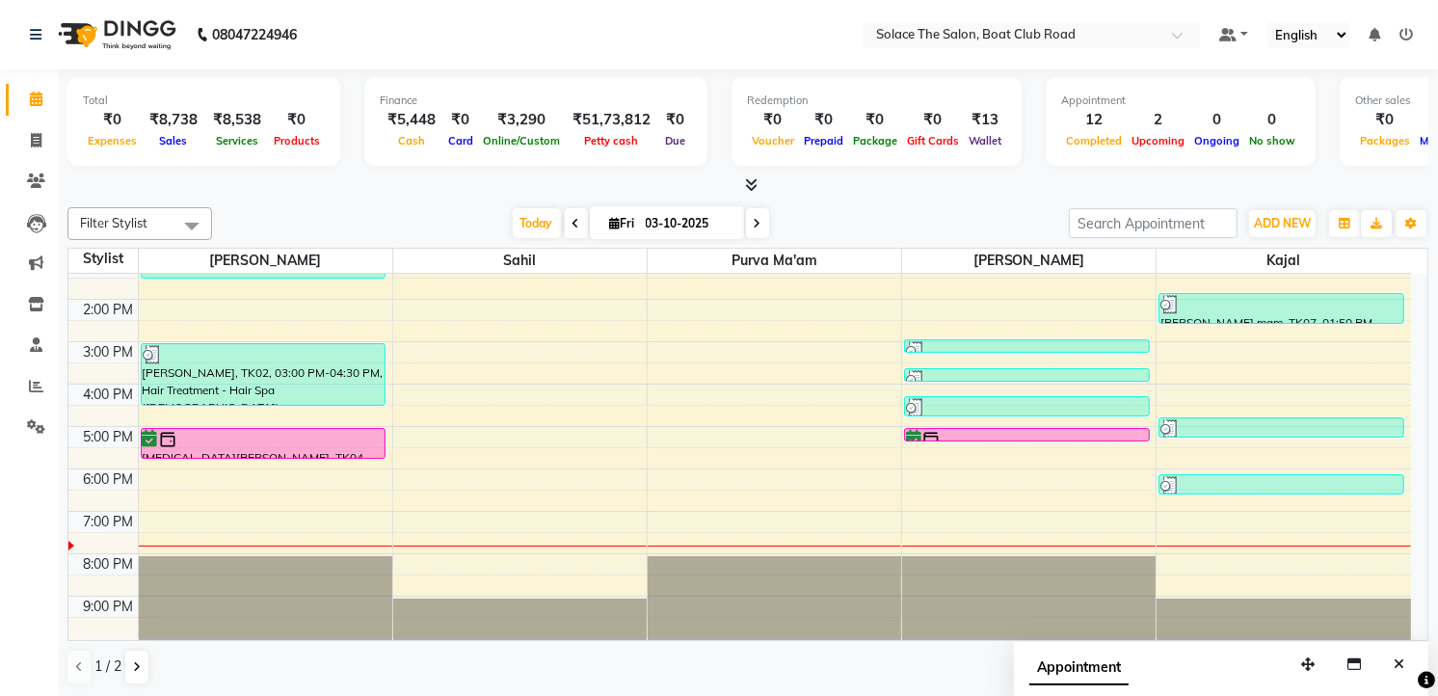
click at [754, 218] on icon at bounding box center [758, 224] width 8 height 12
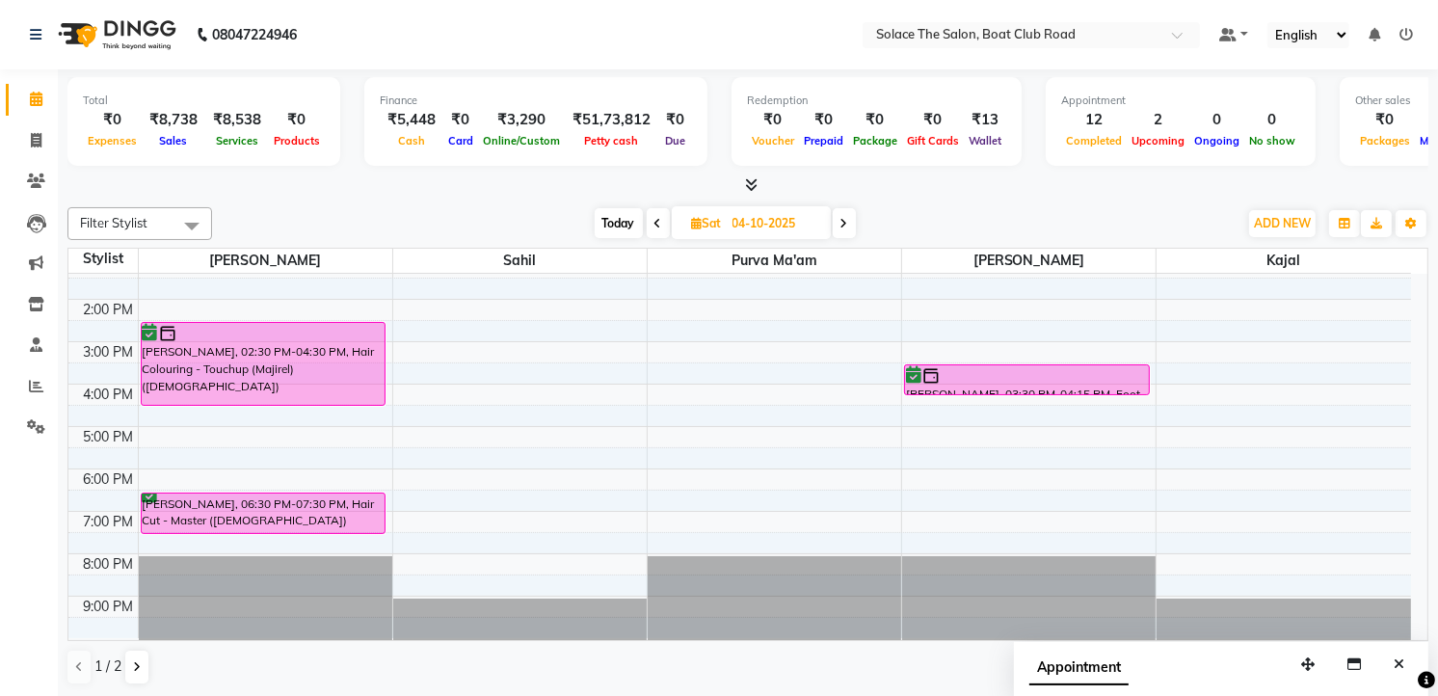
scroll to position [0, 0]
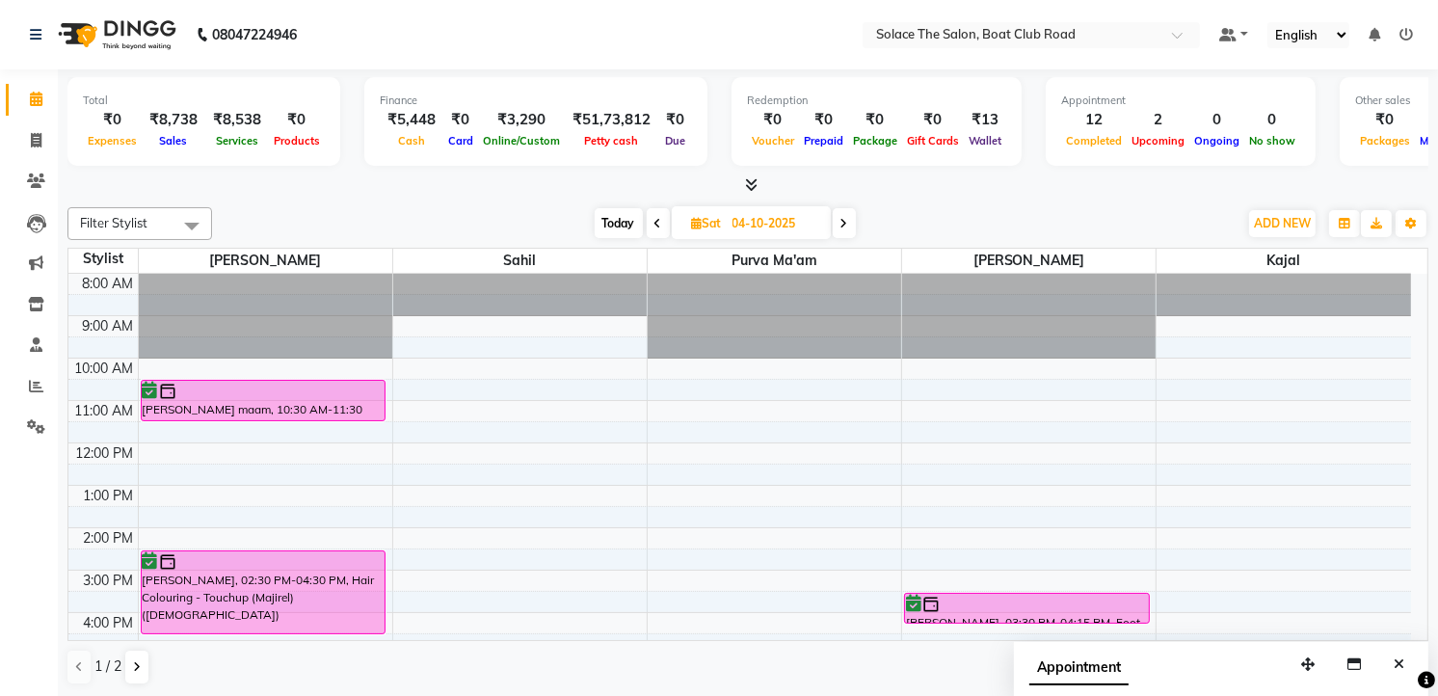
click at [842, 218] on icon at bounding box center [845, 224] width 8 height 12
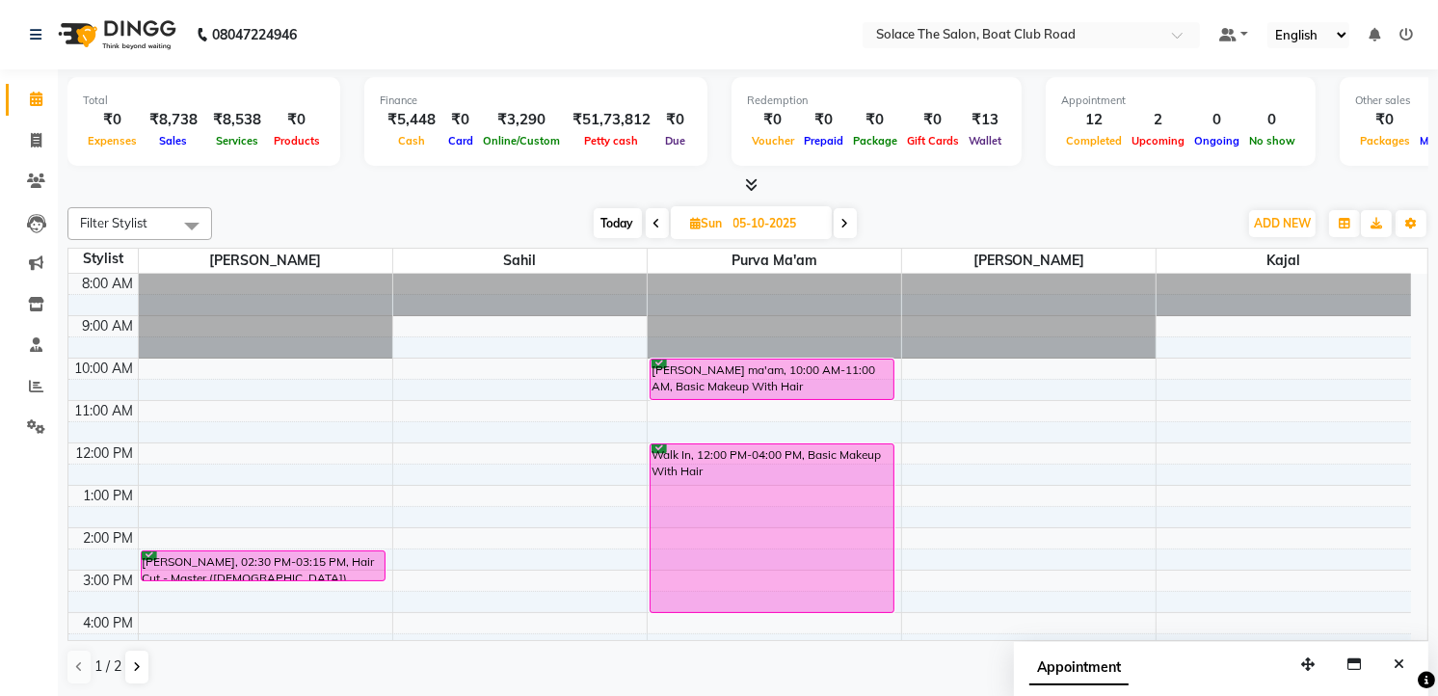
click at [628, 222] on span "Today" at bounding box center [618, 223] width 48 height 30
type input "03-10-2025"
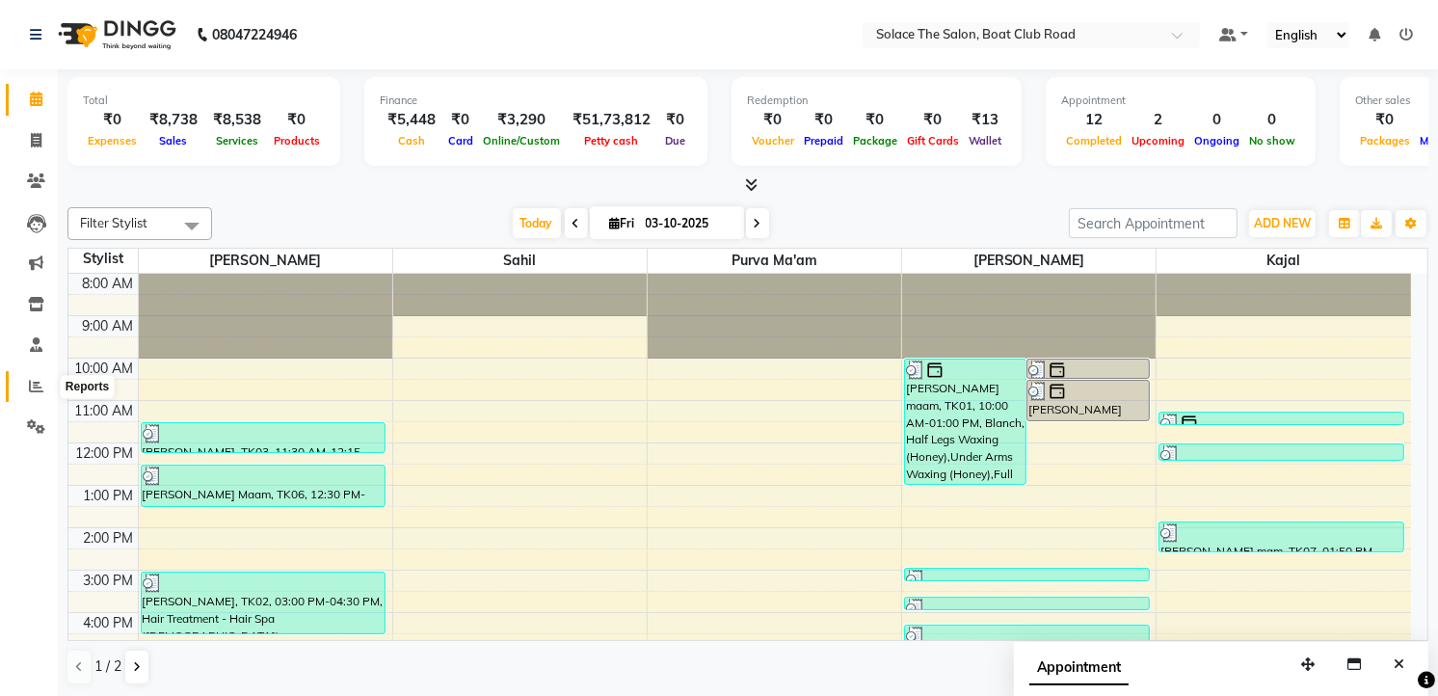
click at [40, 384] on icon at bounding box center [36, 386] width 14 height 14
